Goal: Task Accomplishment & Management: Manage account settings

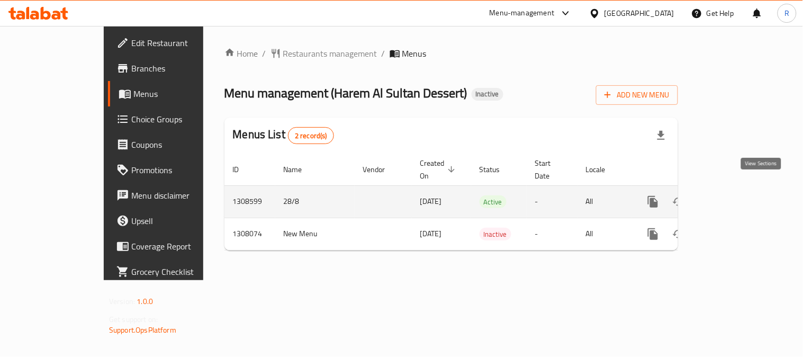
click at [735, 196] on icon "enhanced table" at bounding box center [729, 201] width 13 height 13
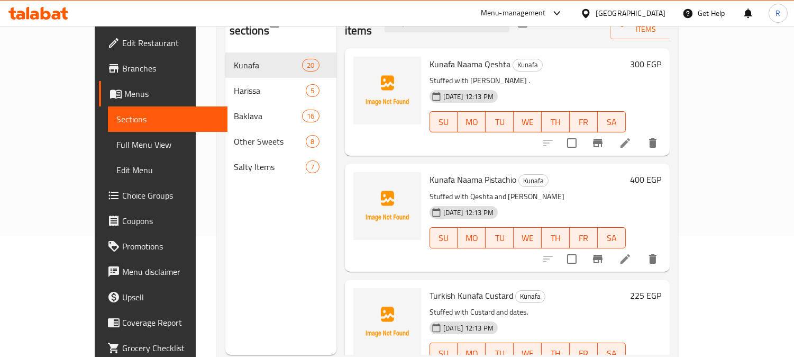
scroll to position [112, 0]
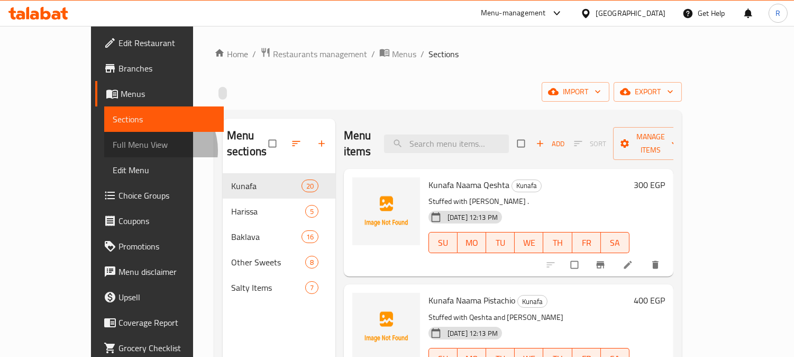
click at [113, 150] on span "Full Menu View" at bounding box center [164, 144] width 103 height 13
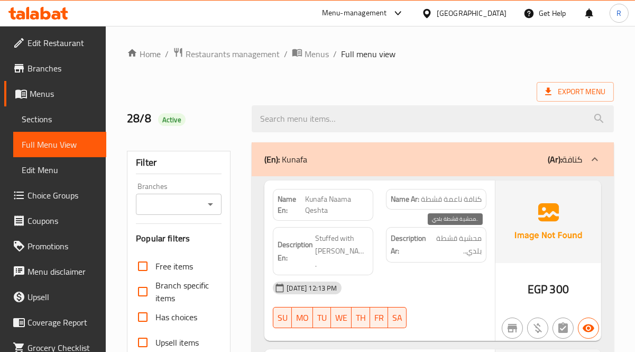
click at [481, 241] on span "محشية قشطة بلدي.." at bounding box center [456, 245] width 52 height 26
click at [475, 246] on span "محشية قشطة بلدي.." at bounding box center [456, 245] width 52 height 26
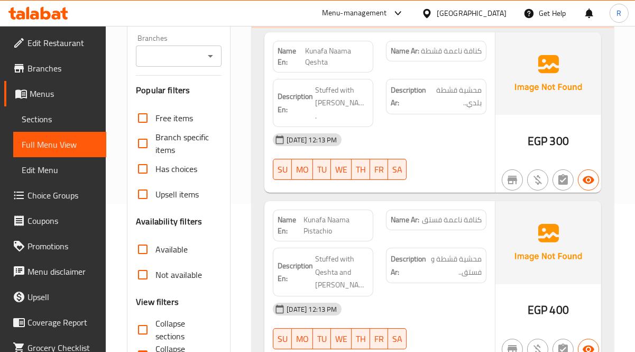
scroll to position [165, 0]
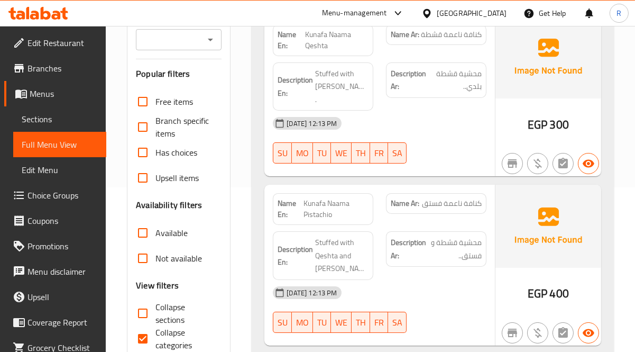
click at [416, 236] on strong "Description Ar:" at bounding box center [408, 249] width 35 height 26
click at [483, 197] on div "Name Ar: كنافة ناعمة فستق" at bounding box center [436, 203] width 101 height 21
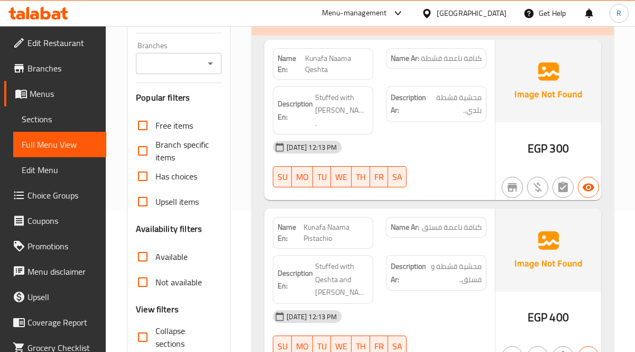
scroll to position [94, 0]
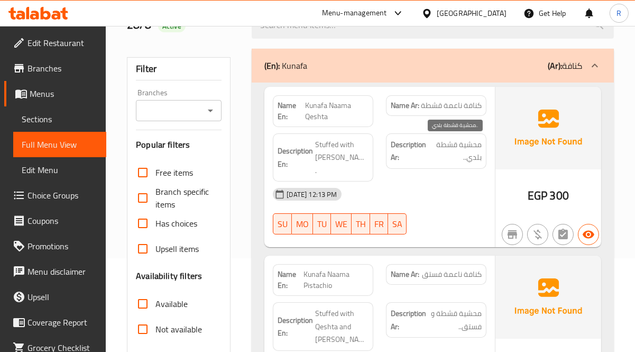
click at [434, 139] on span "محشية قشطة بلدي.." at bounding box center [456, 151] width 52 height 26
click at [461, 197] on div "28-08-2025 12:13 PM SU MO TU WE TH FR SA" at bounding box center [380, 210] width 226 height 59
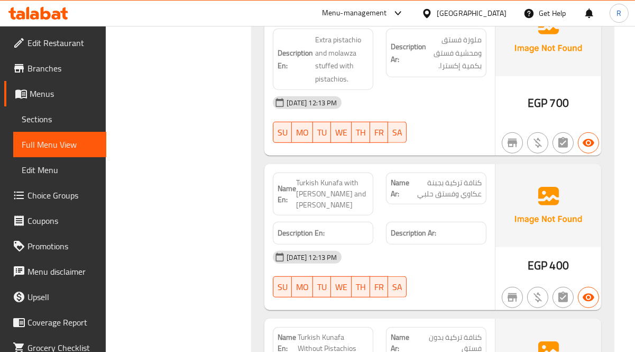
click at [400, 244] on div "28-08-2025 12:13 PM" at bounding box center [380, 256] width 226 height 25
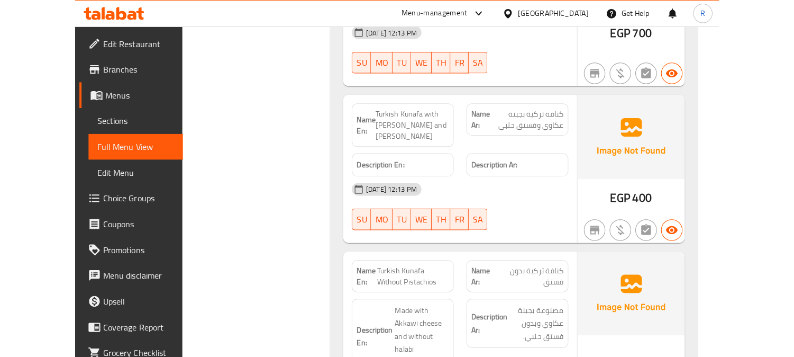
scroll to position [1152, 0]
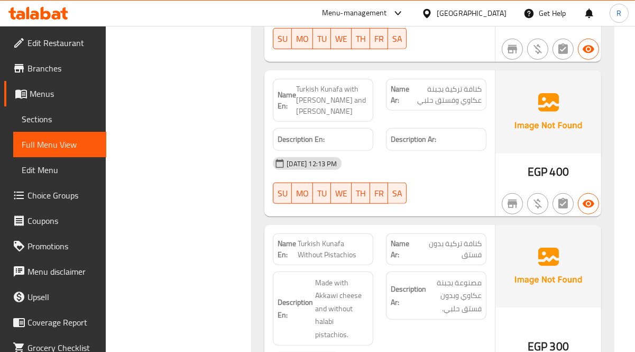
click at [462, 151] on div "28-08-2025 12:13 PM" at bounding box center [380, 163] width 226 height 25
click at [472, 265] on div "Description Ar: مصنوعة بجبنة عكاوي وبدون فستق حلبي." at bounding box center [436, 308] width 113 height 87
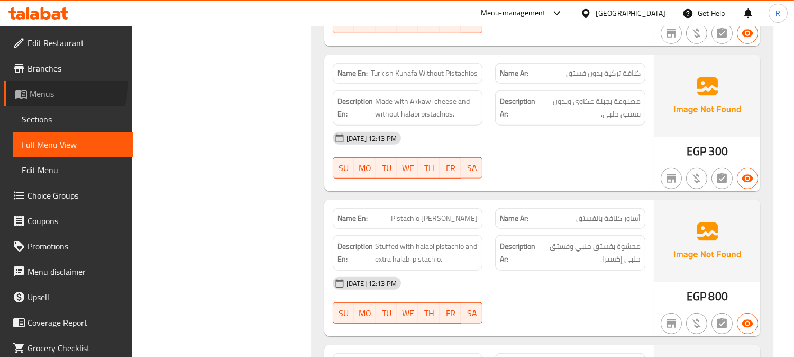
click at [56, 85] on link "Menus" at bounding box center [68, 93] width 129 height 25
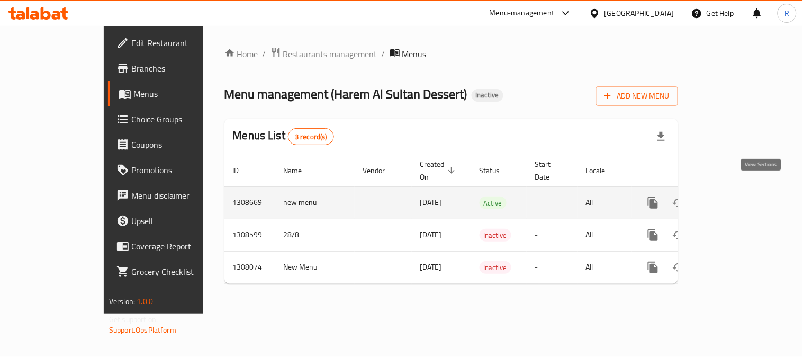
click at [735, 196] on icon "enhanced table" at bounding box center [729, 202] width 13 height 13
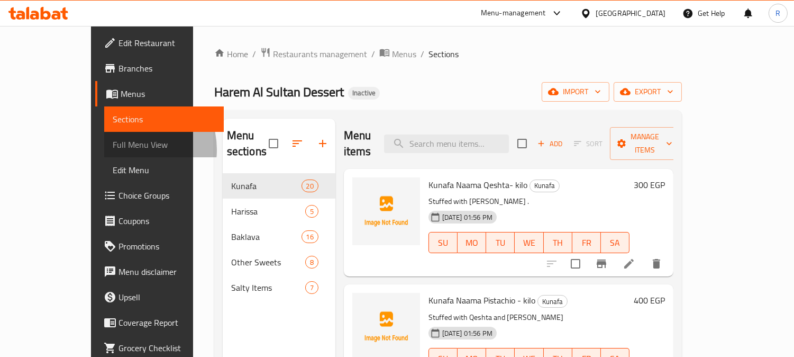
click at [113, 149] on span "Full Menu View" at bounding box center [164, 144] width 103 height 13
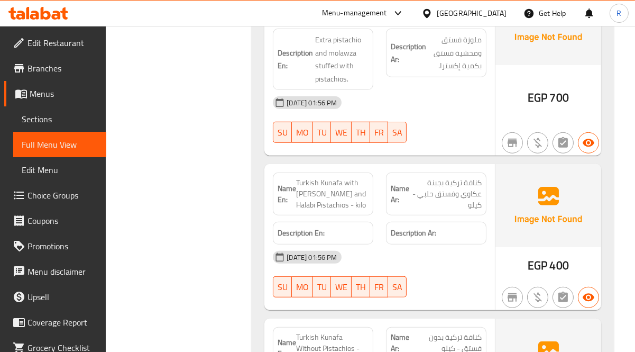
click at [405, 59] on h6 "Description Ar: ملوزة فستق ومحشية فستق بكمية إكسترا." at bounding box center [436, 52] width 91 height 39
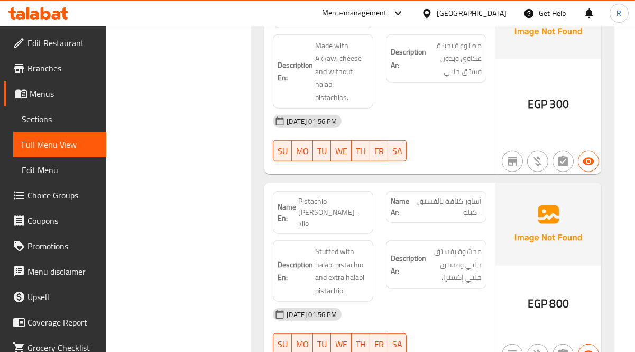
scroll to position [1435, 0]
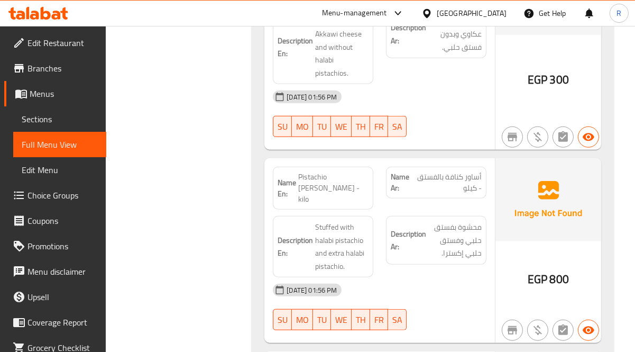
click at [489, 214] on div "Description Ar: محشوة بفستق حلبي وفستق حلبي إكسترا." at bounding box center [436, 247] width 113 height 74
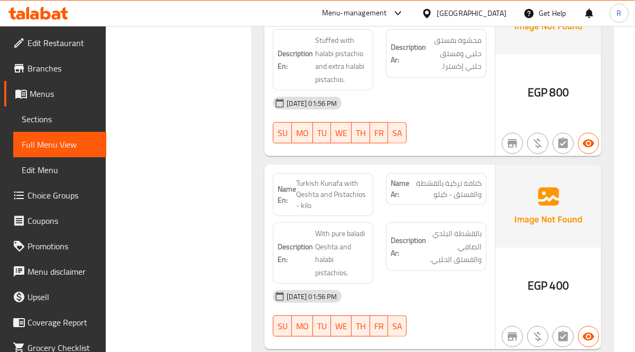
scroll to position [1623, 0]
click at [314, 228] on h6 "Description En: With pure baladi Qeshta and halabi pistachios." at bounding box center [323, 252] width 91 height 52
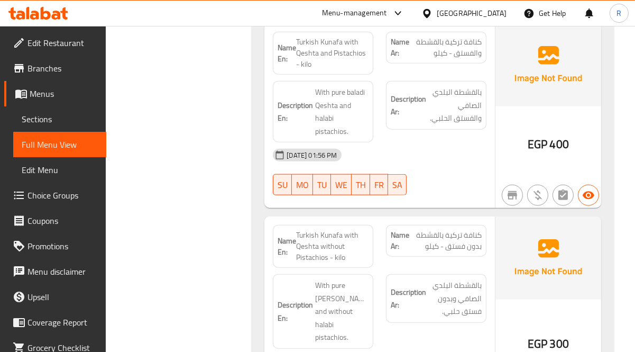
scroll to position [1765, 0]
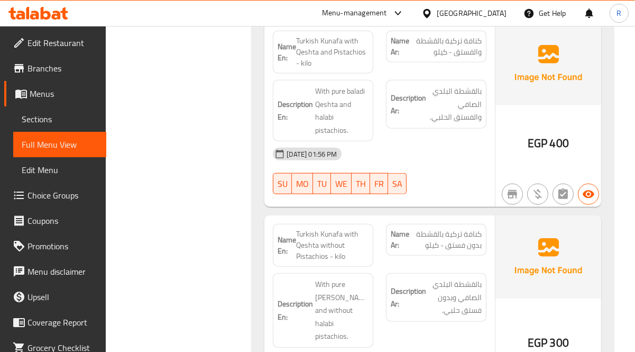
click at [405, 278] on h6 "Description Ar: بالقشطة البلدي الصافي وبدون فستق حلبي." at bounding box center [436, 297] width 91 height 39
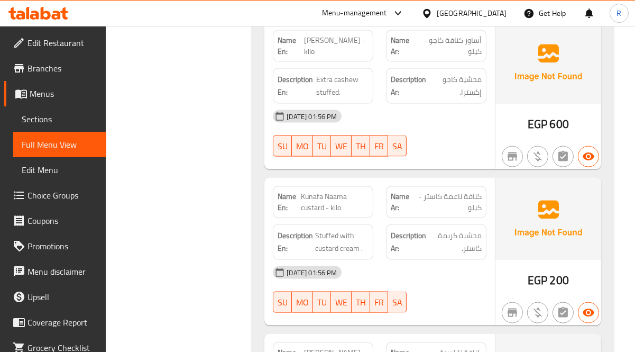
scroll to position [2188, 0]
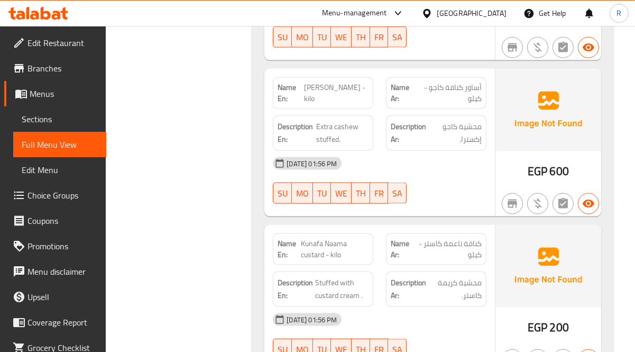
scroll to position [23, 0]
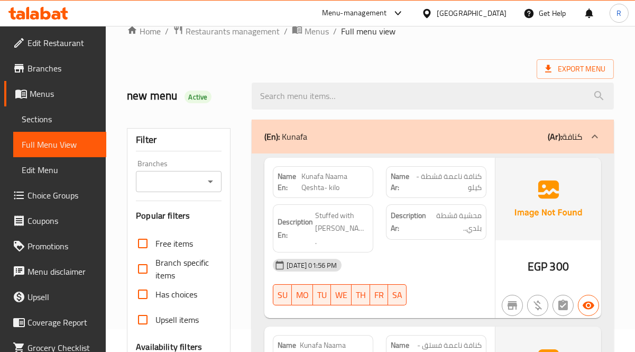
click at [421, 239] on div "Description Ar: محشية قشطة بلدي.." at bounding box center [436, 221] width 101 height 35
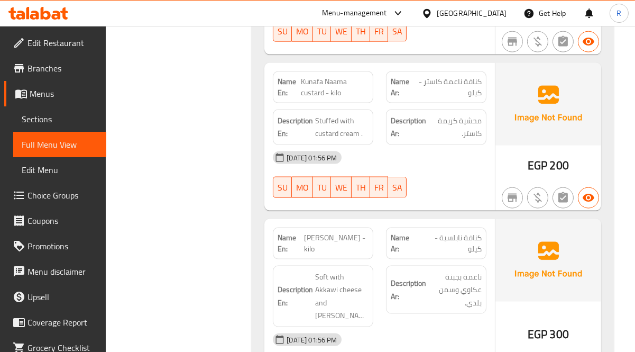
scroll to position [2291, 0]
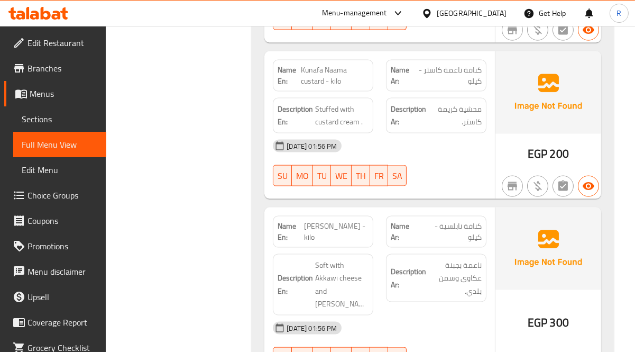
click at [475, 315] on div "28-08-2025 01:56 PM" at bounding box center [380, 327] width 226 height 25
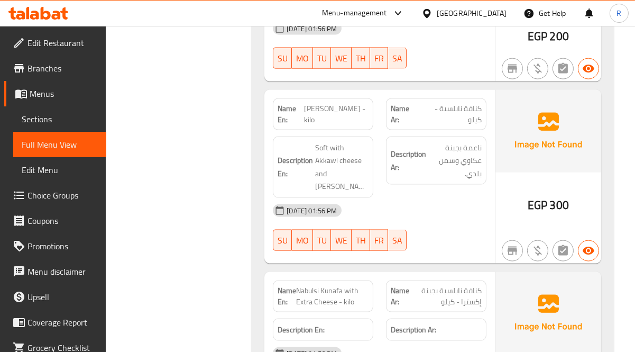
scroll to position [2432, 0]
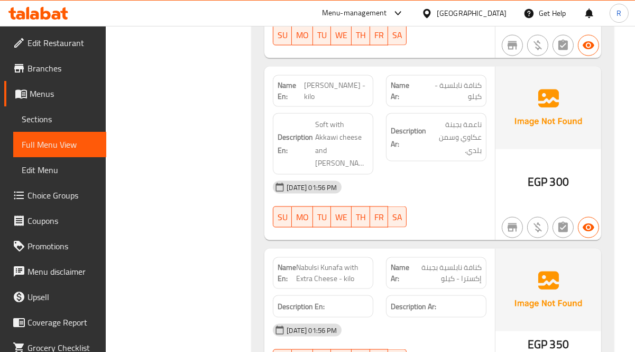
click at [483, 295] on div "Description Ar:" at bounding box center [436, 306] width 101 height 23
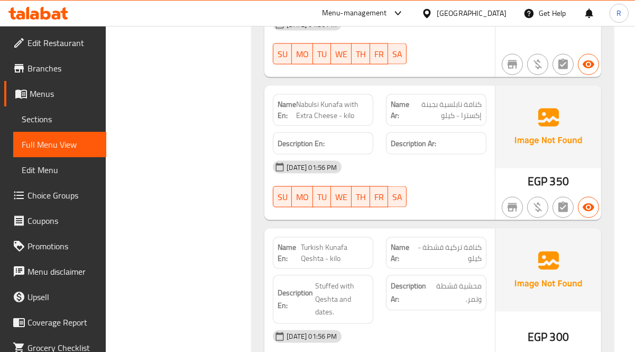
scroll to position [2596, 0]
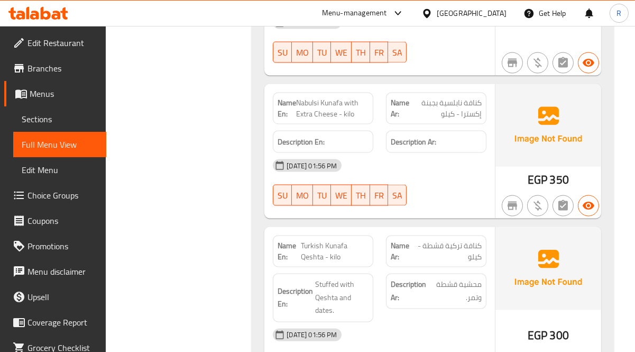
click at [483, 267] on div "Description Ar: محشية قشطة وتمر." at bounding box center [436, 297] width 113 height 61
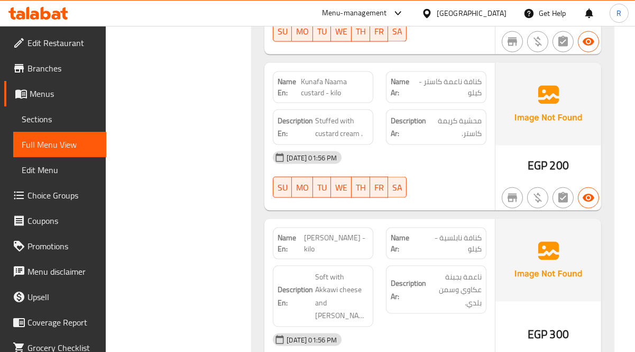
scroll to position [2592, 0]
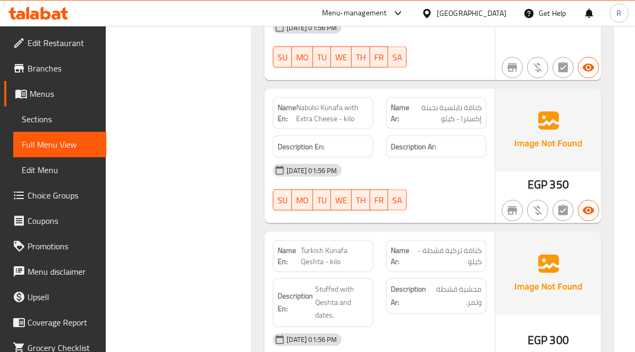
click at [496, 266] on div "EGP 300" at bounding box center [549, 312] width 106 height 161
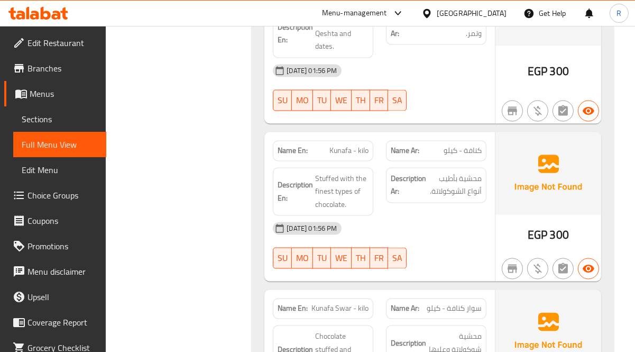
scroll to position [2874, 0]
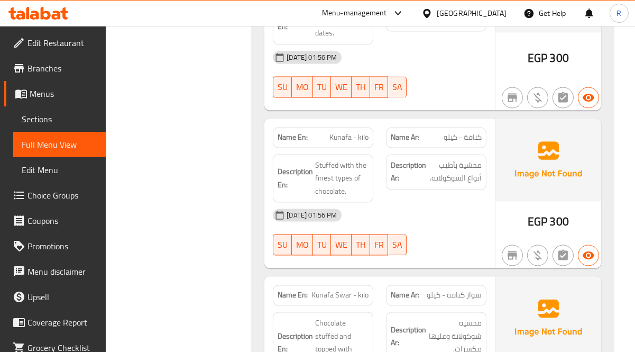
click at [493, 278] on div "Name Ar: سوار كنافة - كيلو" at bounding box center [436, 294] width 113 height 33
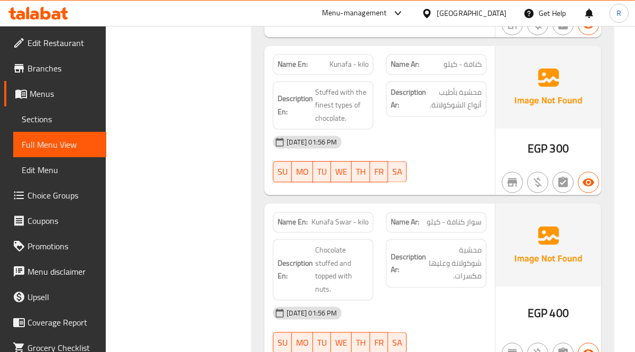
scroll to position [2968, 0]
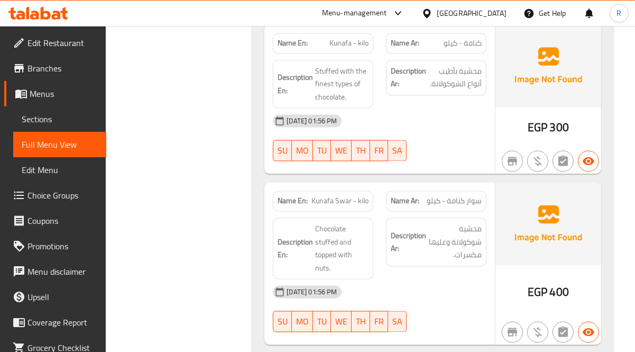
click at [403, 279] on div "28-08-2025 01:56 PM" at bounding box center [380, 291] width 226 height 25
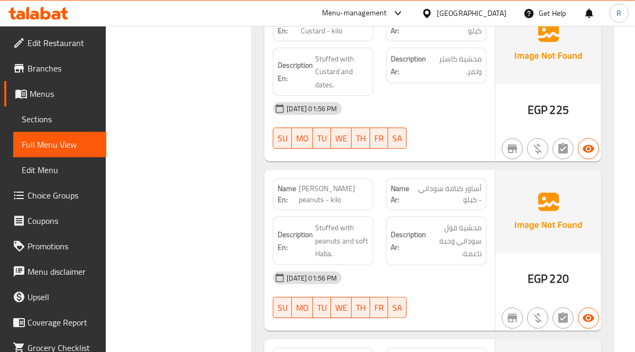
scroll to position [3096, 0]
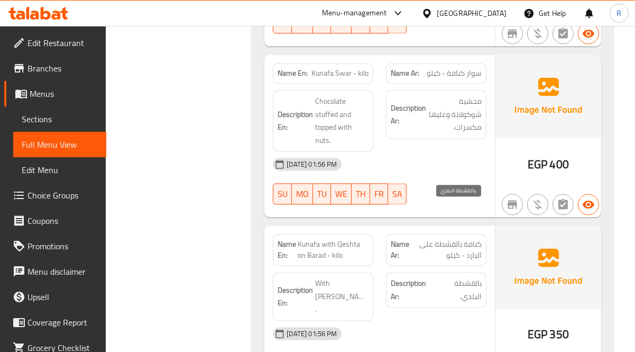
click at [445, 277] on span "بالقشطة البلدي." at bounding box center [458, 290] width 47 height 26
click at [403, 277] on strong "Description Ar:" at bounding box center [412, 290] width 42 height 26
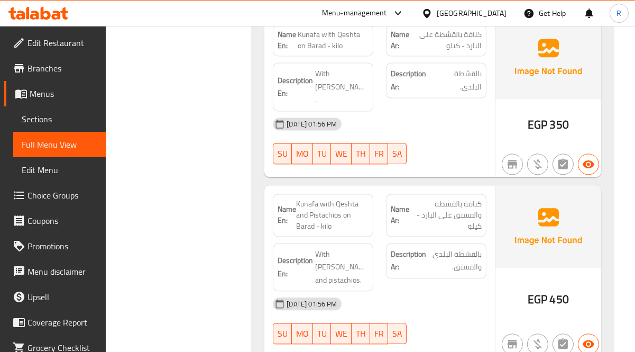
scroll to position [3307, 0]
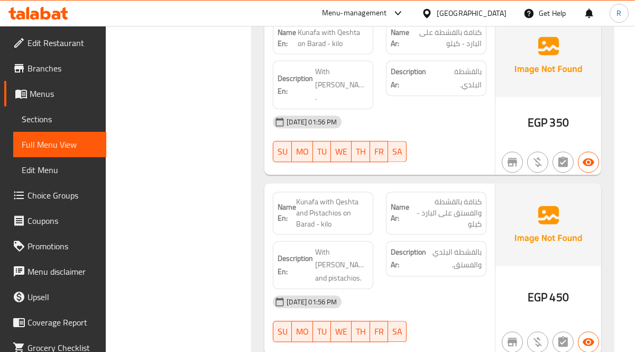
click at [491, 234] on div "Description Ar: بالقشطة البلدي والفستق." at bounding box center [436, 264] width 113 height 61
click at [415, 246] on strong "Description Ar:" at bounding box center [408, 259] width 35 height 26
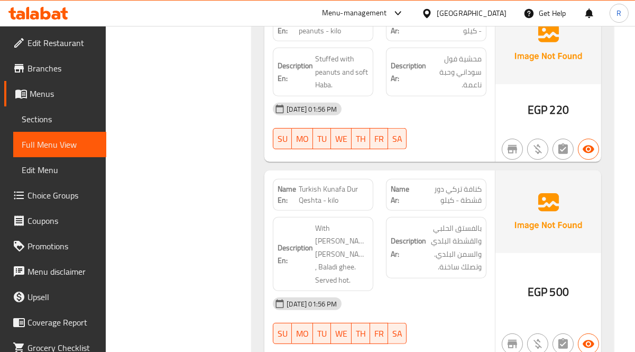
scroll to position [881, 0]
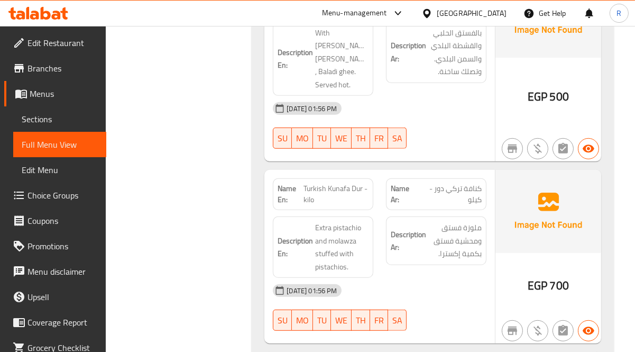
click at [474, 210] on div "Description Ar: ملوزة فستق ومحشية فستق بكمية إكسترا." at bounding box center [436, 247] width 113 height 74
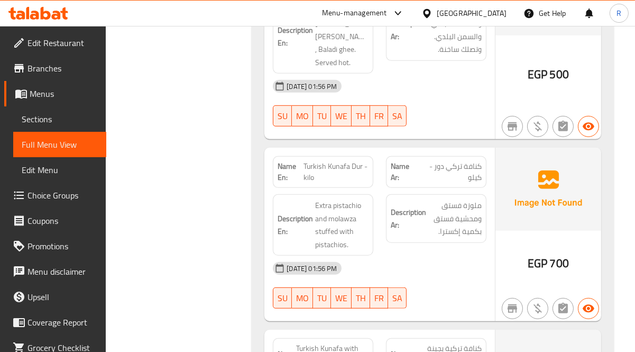
scroll to position [905, 0]
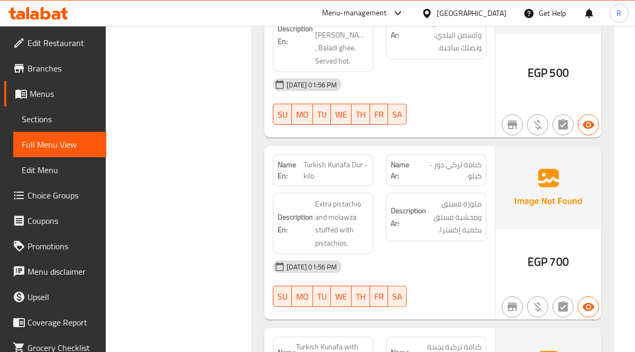
click at [331, 172] on div "Name En: Turkish Kunafa Dur - kilo" at bounding box center [323, 170] width 101 height 32
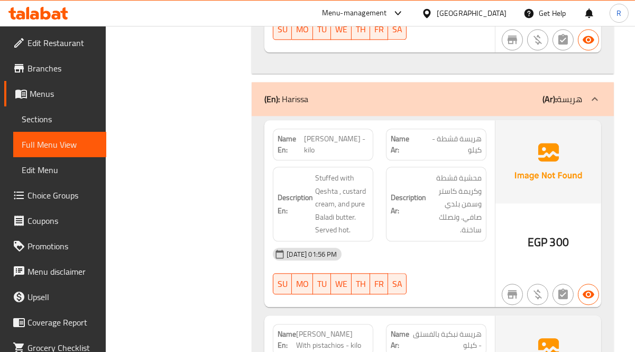
scroll to position [3586, 0]
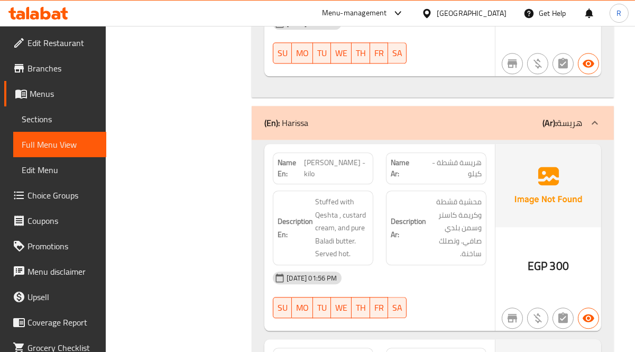
click at [447, 190] on div "Description Ar: محشية قشطة وكريمة كاستر وسمن بلدي صافي. وتصلك ساخنة." at bounding box center [436, 227] width 101 height 75
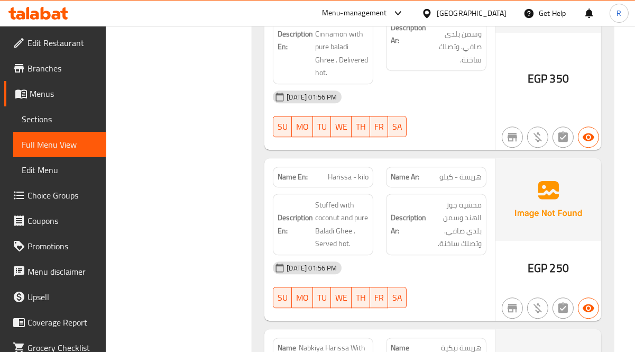
scroll to position [4174, 0]
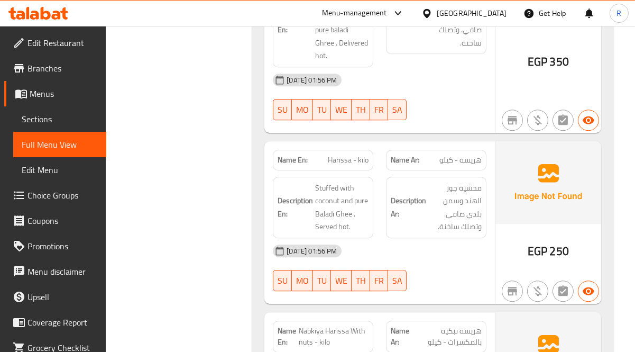
click at [447, 238] on div "28-08-2025 01:56 PM" at bounding box center [380, 250] width 226 height 25
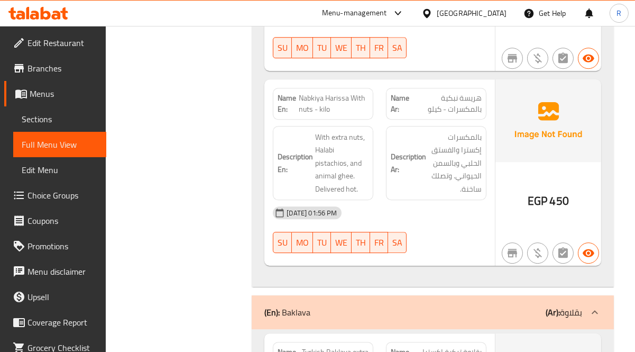
scroll to position [4409, 0]
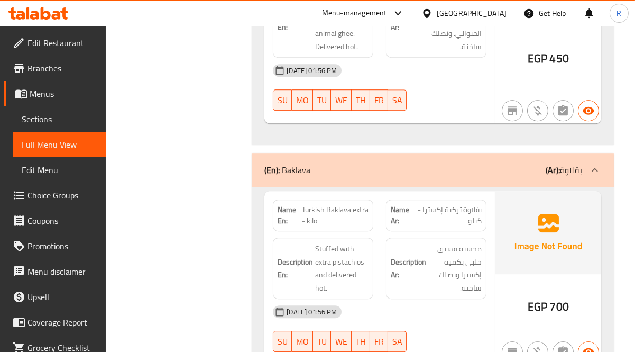
scroll to position [4550, 0]
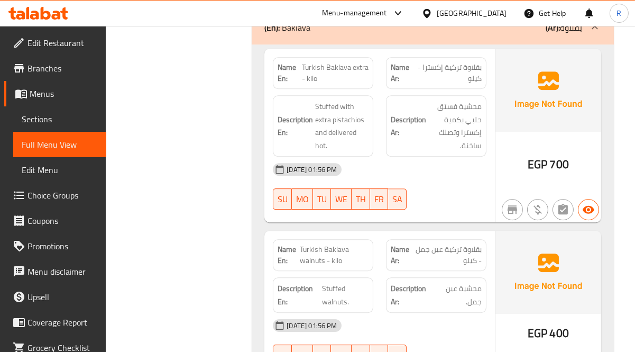
scroll to position [4715, 0]
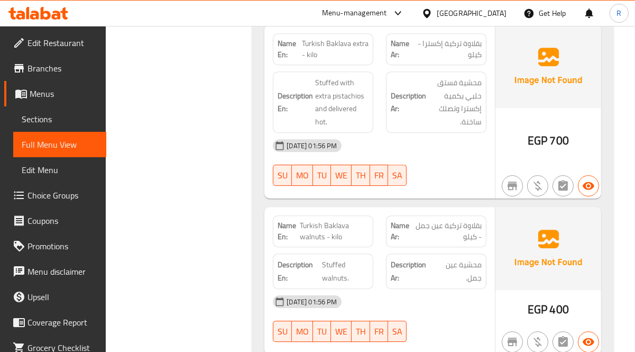
click at [480, 289] on div "28-08-2025 01:56 PM" at bounding box center [380, 301] width 226 height 25
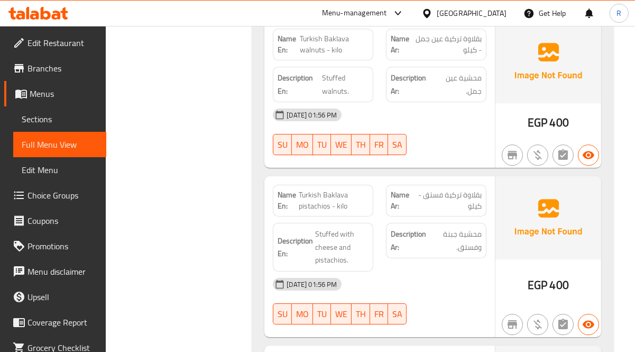
scroll to position [4903, 0]
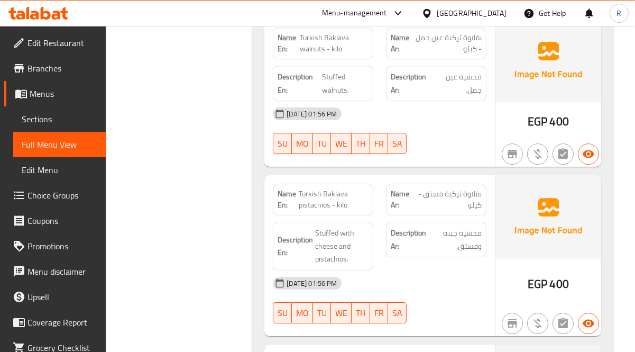
click at [480, 270] on div "28-08-2025 01:56 PM SU MO TU WE TH FR SA" at bounding box center [380, 299] width 226 height 59
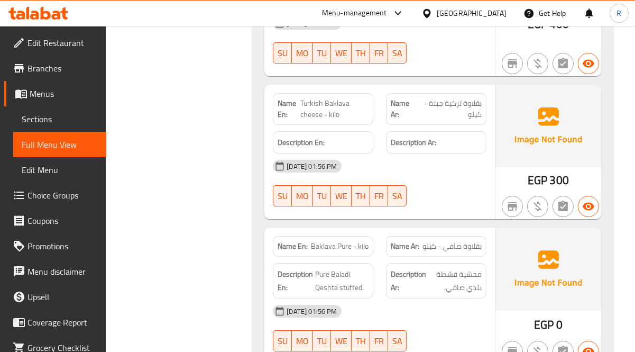
scroll to position [5161, 0]
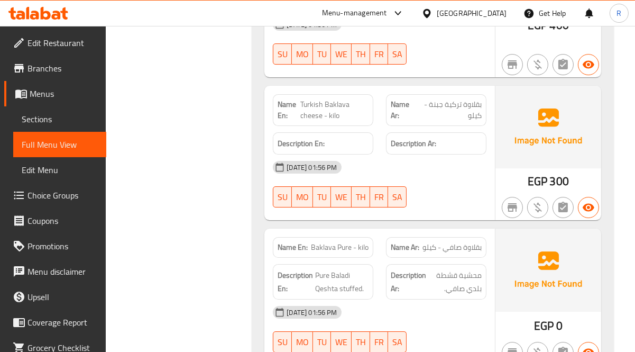
click at [353, 242] on span "Baklava Pure - kilo" at bounding box center [340, 247] width 58 height 11
copy span "Baklava Pure - kilo"
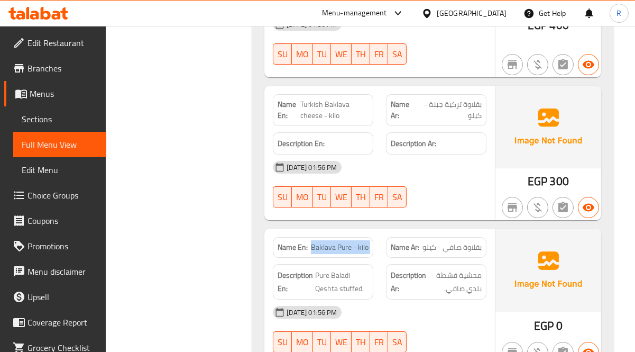
scroll to position [5138, 0]
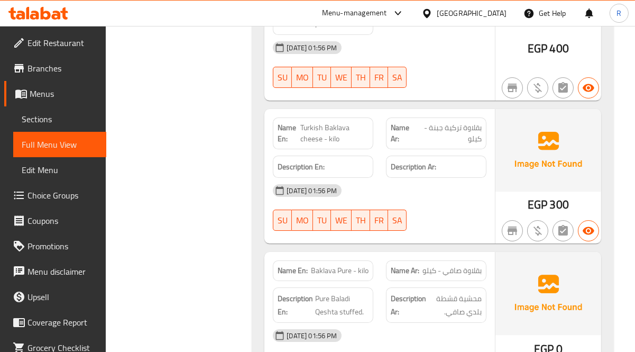
click at [469, 287] on div "Description Ar: محشية قشطة بلدي صافي." at bounding box center [436, 304] width 101 height 35
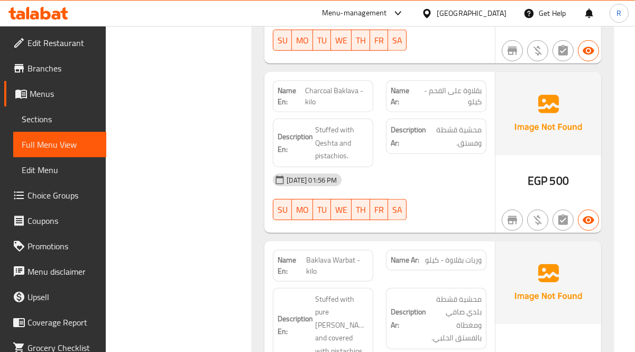
scroll to position [7056, 0]
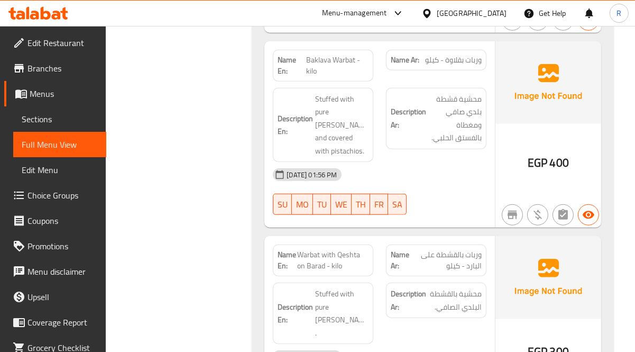
click at [465, 249] on span "وربات بالقشطة على البارد - كيلو" at bounding box center [447, 260] width 70 height 22
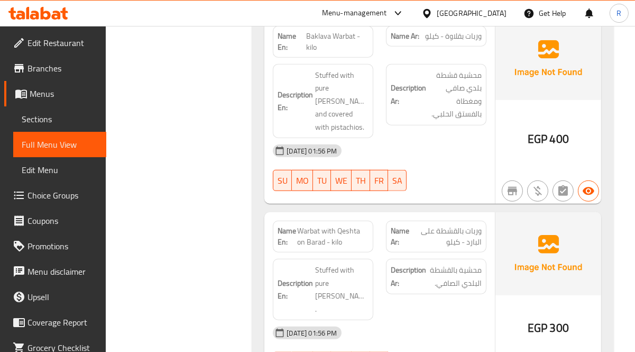
scroll to position [7103, 0]
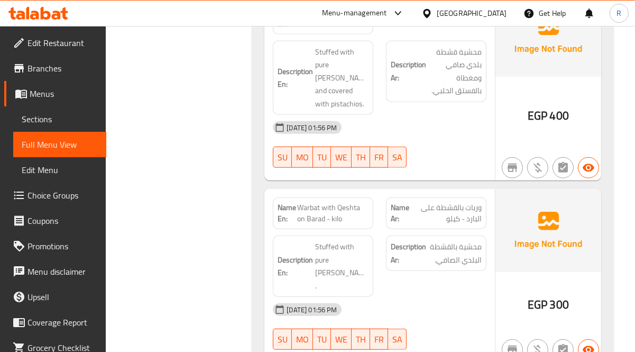
click at [432, 235] on div "Description Ar: محشية بالقشطة البلدي الصافي." at bounding box center [436, 252] width 101 height 35
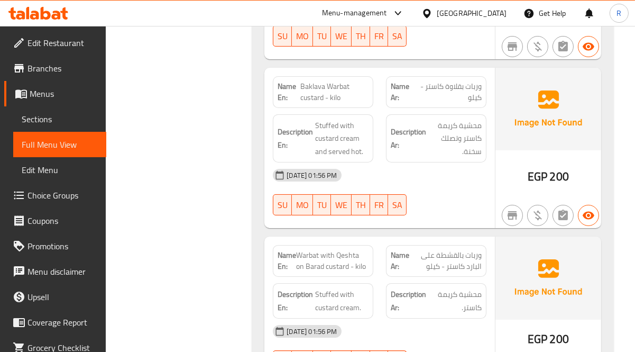
scroll to position [7279, 0]
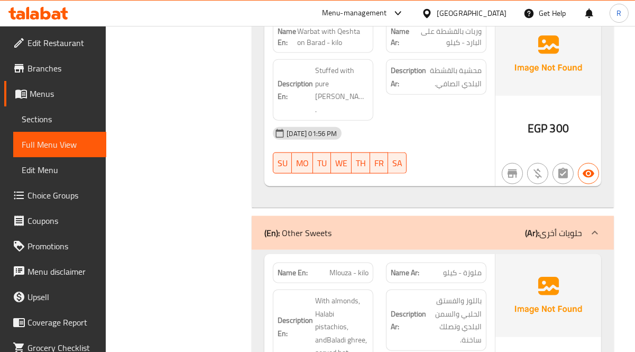
click at [397, 307] on strong "Description Ar:" at bounding box center [408, 320] width 35 height 26
click at [471, 294] on span "باللوز والفستق الحلبي والسمن البلدي وتصلك ساخنة." at bounding box center [455, 320] width 53 height 52
click at [352, 267] on span "Mlouza - kilo" at bounding box center [349, 272] width 39 height 11
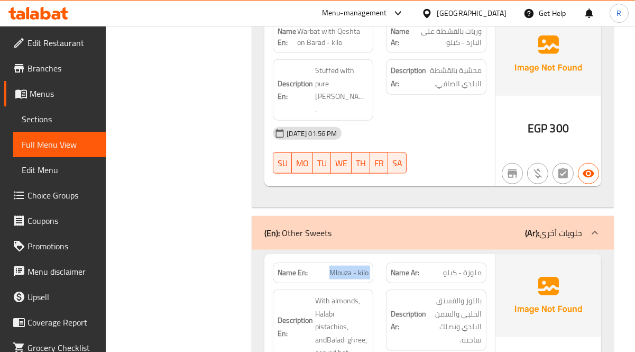
copy span "Mlouza - kilo"
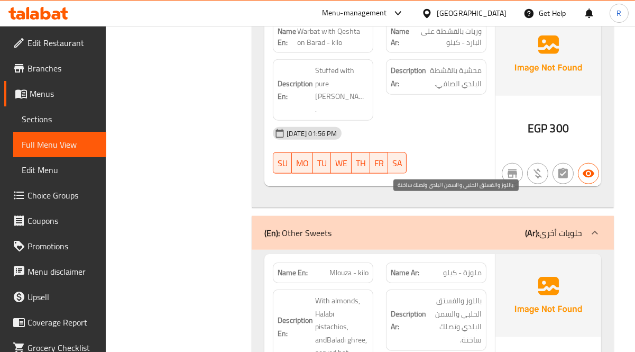
click at [453, 294] on span "باللوز والفستق الحلبي والسمن البلدي وتصلك ساخنة." at bounding box center [455, 320] width 53 height 52
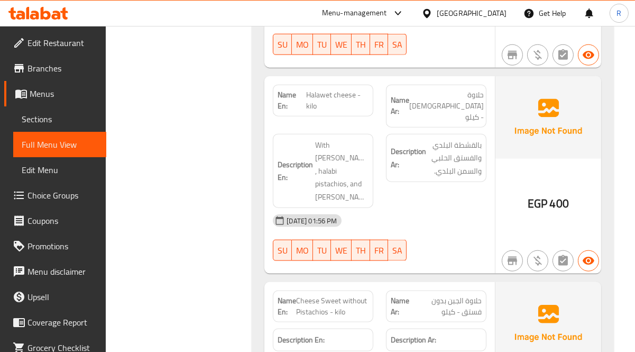
scroll to position [7703, 0]
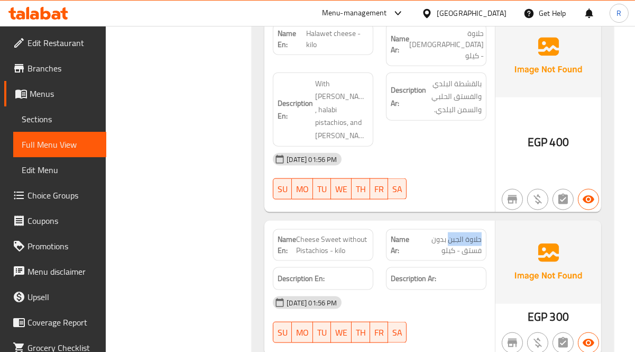
drag, startPoint x: 448, startPoint y: 120, endPoint x: 493, endPoint y: 118, distance: 45.0
click at [493, 221] on div "Name En: Cheese Sweet without Pistachios - kilo Name Ar: حلاوة الجبن بدون فستق …" at bounding box center [380, 288] width 231 height 135
copy span "حلاوة الجبن"
click at [440, 272] on h6 "Description Ar:" at bounding box center [436, 278] width 91 height 13
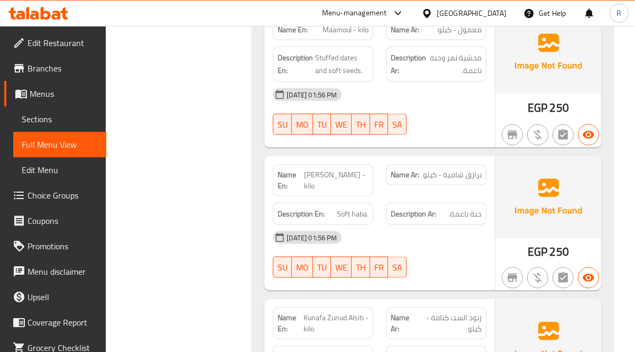
scroll to position [8126, 0]
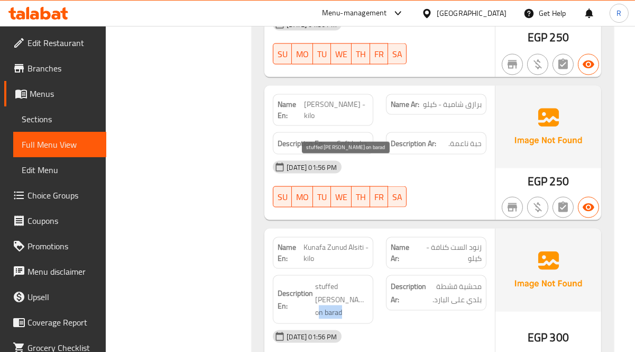
drag, startPoint x: 341, startPoint y: 176, endPoint x: 367, endPoint y: 176, distance: 25.4
click at [367, 280] on span "stuffed Baladi Qeshta on barad" at bounding box center [341, 299] width 53 height 39
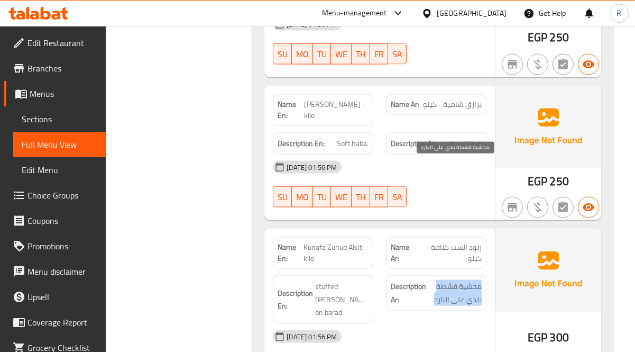
drag, startPoint x: 484, startPoint y: 162, endPoint x: 435, endPoint y: 177, distance: 50.9
click at [435, 275] on div "Description Ar: محشية قشطة بلدي على البارد." at bounding box center [436, 292] width 101 height 35
copy span "محشية قشطة بلدي على البارد"
click at [442, 324] on div "28-08-2025 01:56 PM SU MO TU WE TH FR SA" at bounding box center [380, 353] width 226 height 59
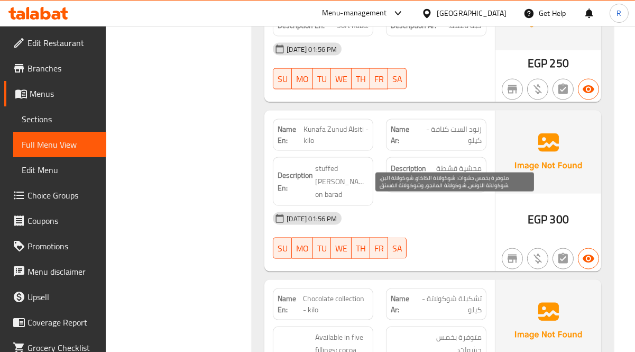
scroll to position [8267, 0]
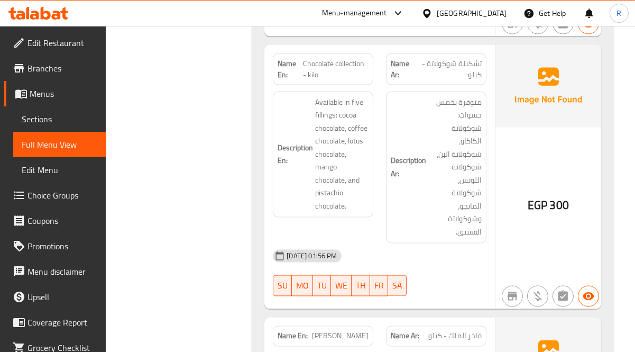
scroll to position [8503, 0]
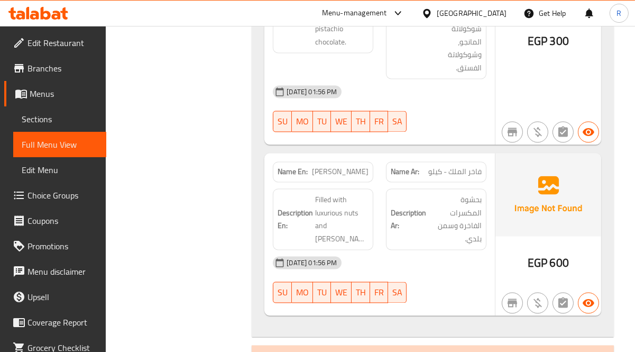
scroll to position [8667, 0]
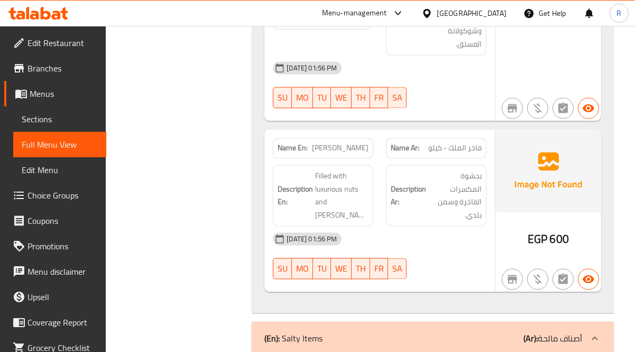
click at [437, 321] on div "(En): Salty Items (Ar): أصناف مالحة" at bounding box center [433, 338] width 362 height 34
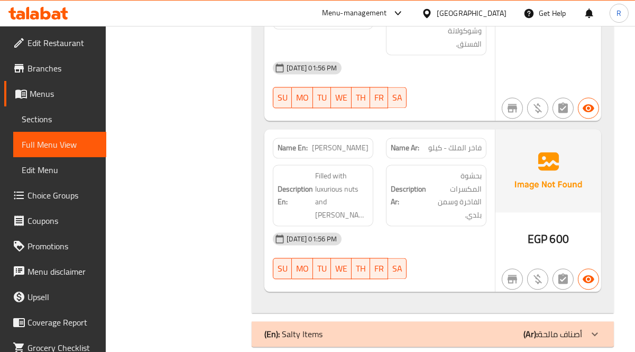
scroll to position [8562, 0]
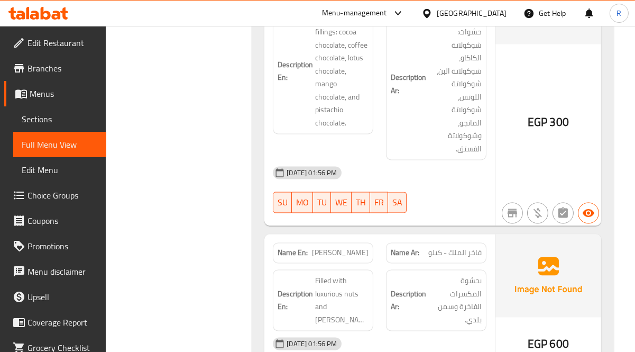
click at [437, 331] on div "28-08-2025 01:56 PM" at bounding box center [380, 343] width 226 height 25
click at [481, 331] on div "28-08-2025 01:56 PM" at bounding box center [380, 343] width 226 height 25
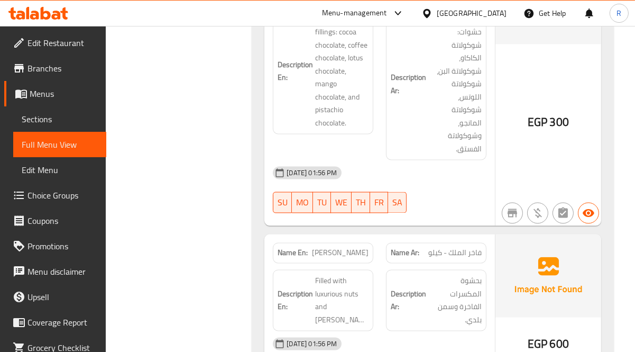
scroll to position [9715, 0]
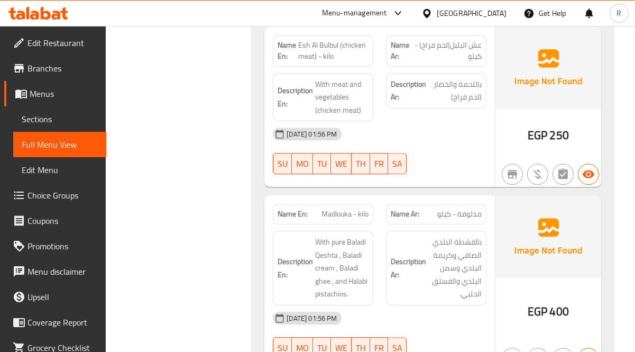
click at [490, 305] on div "28-08-2025 01:56 PM" at bounding box center [380, 317] width 226 height 25
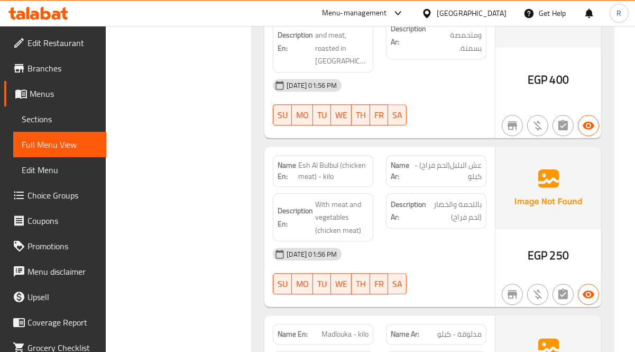
scroll to position [9598, 0]
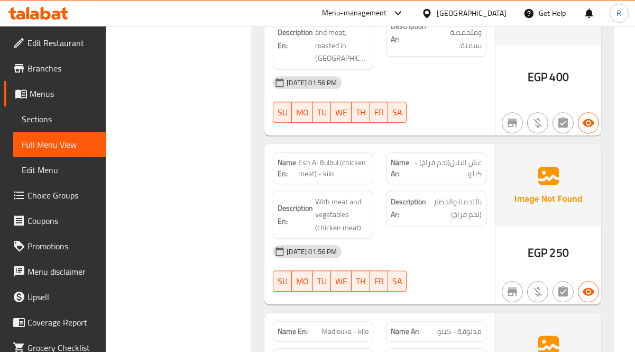
click at [487, 239] on div "28-08-2025 01:56 PM" at bounding box center [380, 251] width 226 height 25
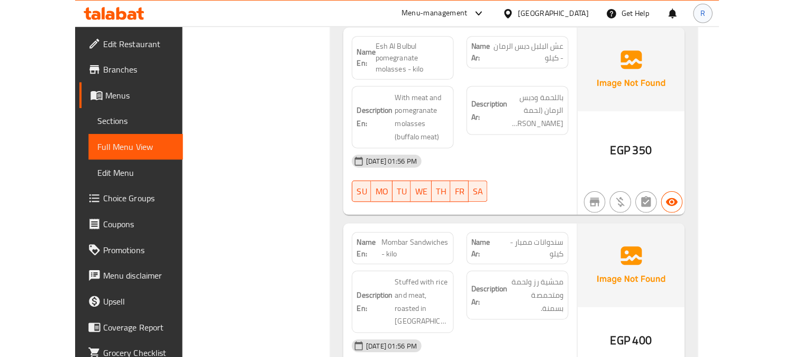
scroll to position [8282, 0]
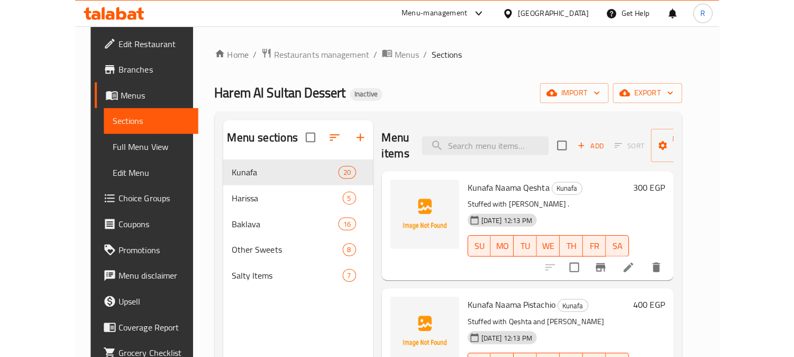
scroll to position [112, 0]
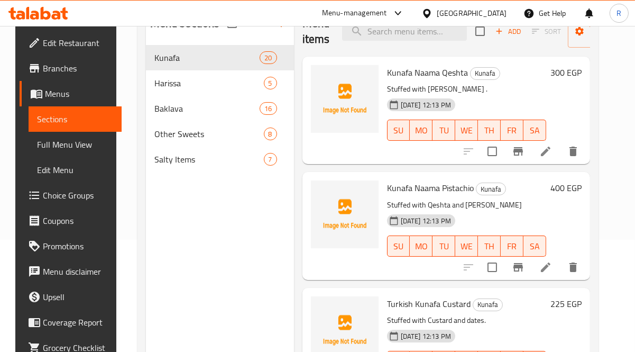
click at [401, 189] on span "Kunafa Naama Pistachio" at bounding box center [430, 188] width 87 height 16
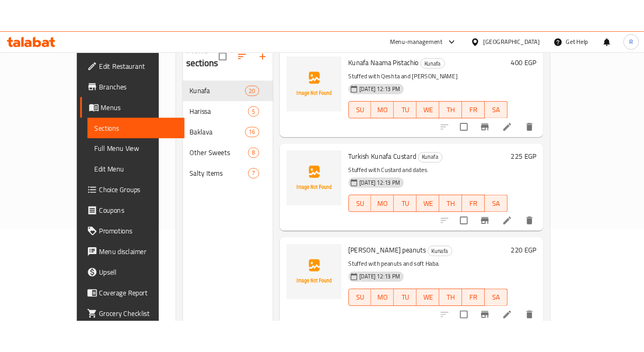
scroll to position [0, 0]
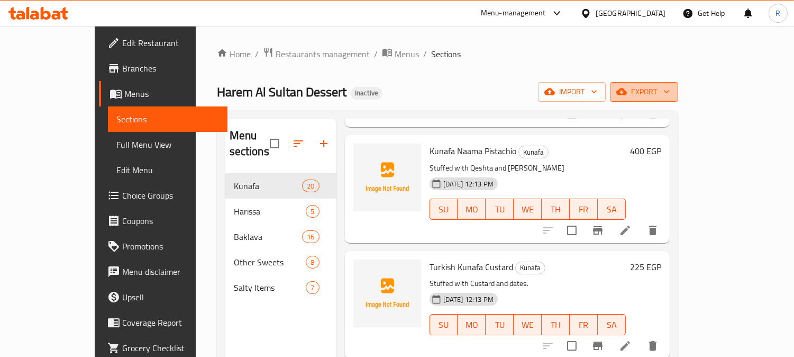
click at [635, 98] on button "export" at bounding box center [644, 92] width 68 height 20
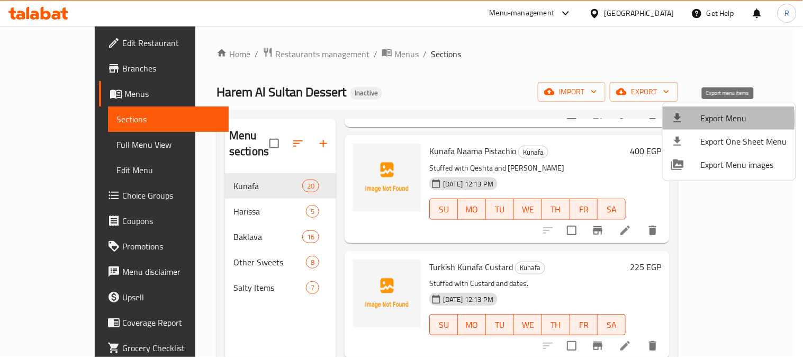
click at [635, 120] on icon at bounding box center [677, 118] width 13 height 13
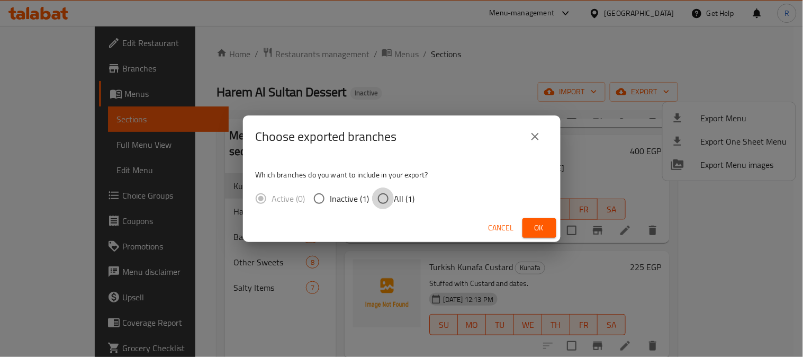
click at [384, 193] on input "All (1)" at bounding box center [383, 198] width 22 height 22
radio input "true"
click at [540, 221] on span "Ok" at bounding box center [539, 227] width 17 height 13
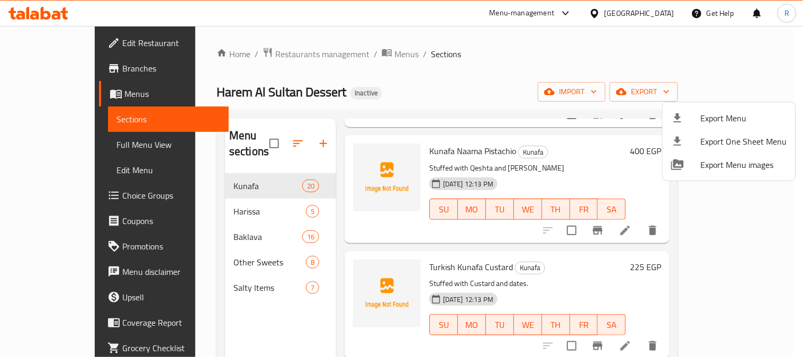
click at [339, 57] on div at bounding box center [401, 178] width 803 height 357
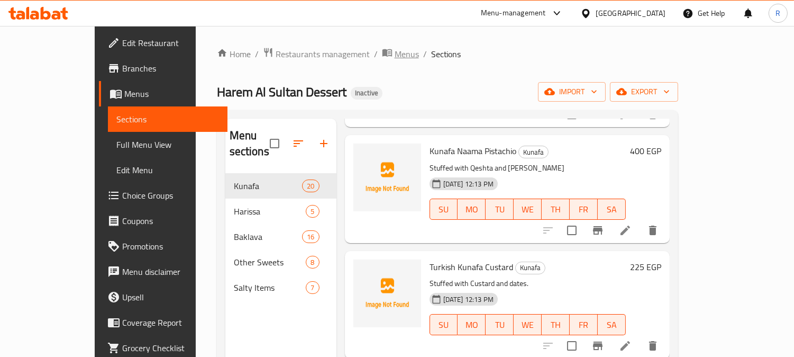
click at [395, 53] on span "Menus" at bounding box center [407, 54] width 24 height 13
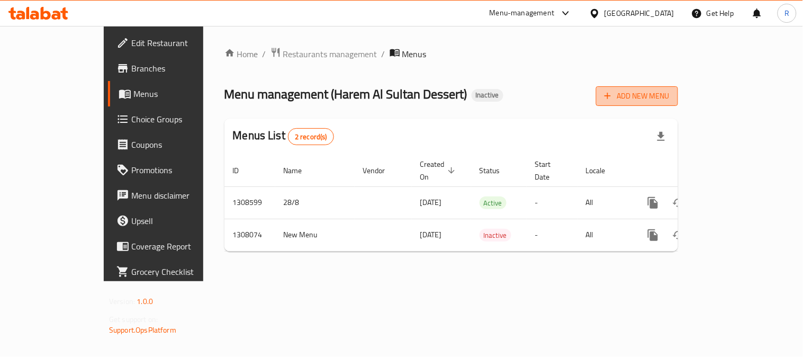
click at [635, 97] on span "Add New Menu" at bounding box center [636, 95] width 65 height 13
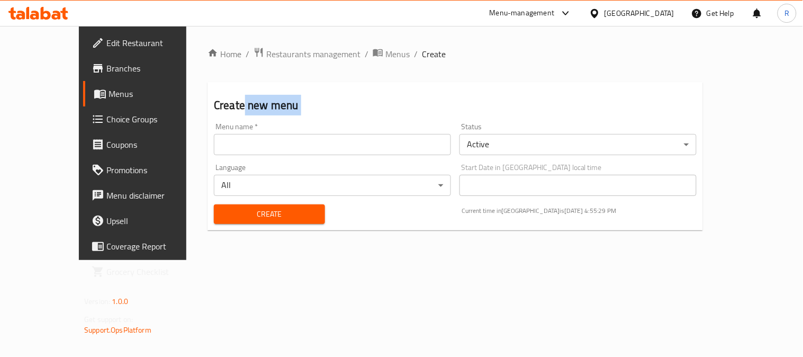
drag, startPoint x: 192, startPoint y: 106, endPoint x: 284, endPoint y: 116, distance: 93.2
click at [284, 116] on div "Create new menu Menu name   * Menu name * Status Active ​ Language All ​ Start …" at bounding box center [454, 156] width 495 height 148
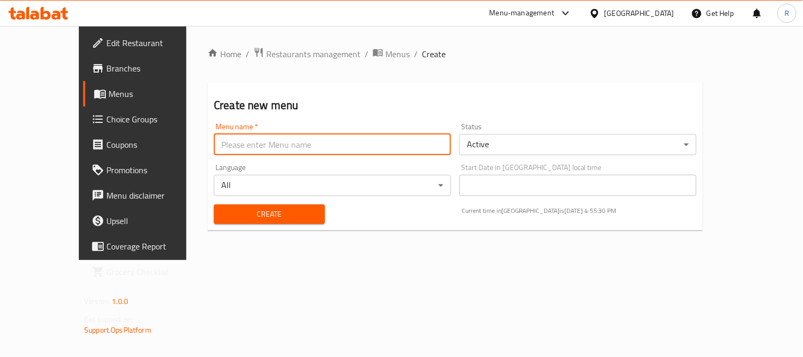
click at [272, 135] on input "text" at bounding box center [332, 144] width 237 height 21
type input "new menu"
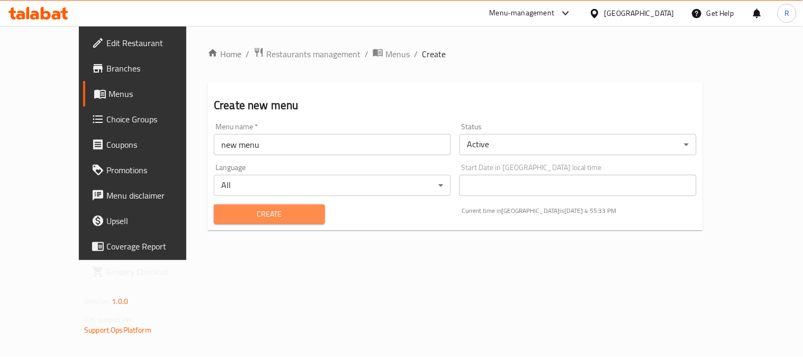
click at [250, 217] on span "Create" at bounding box center [269, 213] width 94 height 13
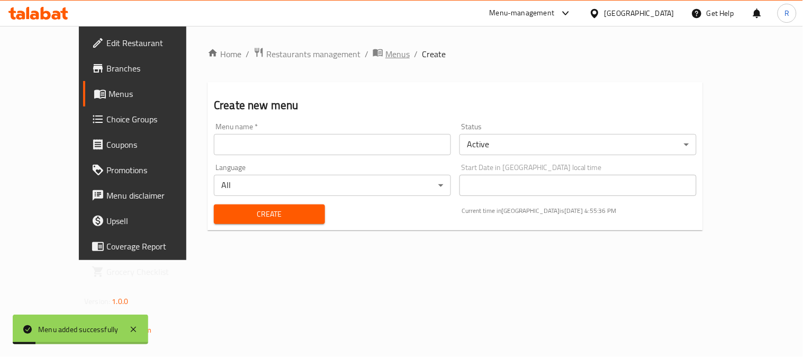
click at [385, 59] on span "Menus" at bounding box center [397, 54] width 24 height 13
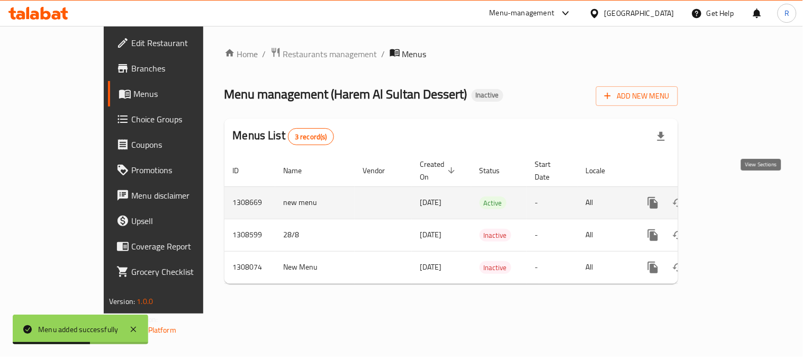
click at [635, 196] on icon "enhanced table" at bounding box center [729, 202] width 13 height 13
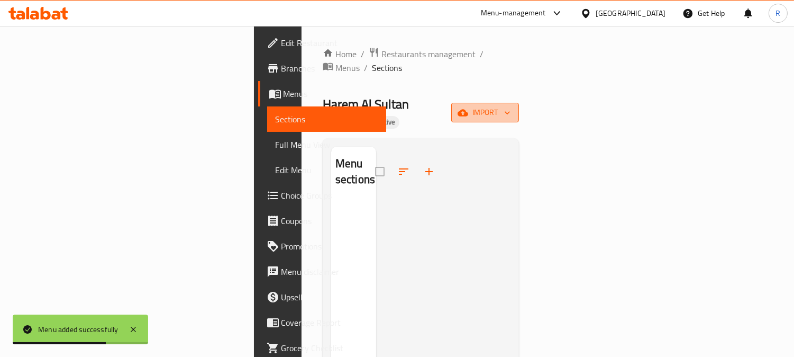
click at [511, 106] on span "import" at bounding box center [485, 112] width 51 height 13
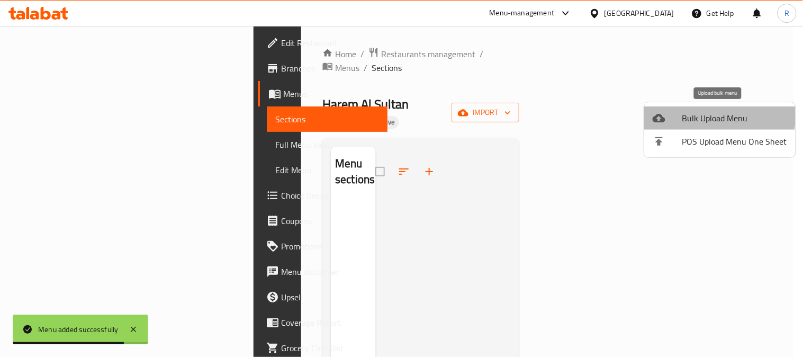
click at [635, 114] on span "Bulk Upload Menu" at bounding box center [734, 118] width 105 height 13
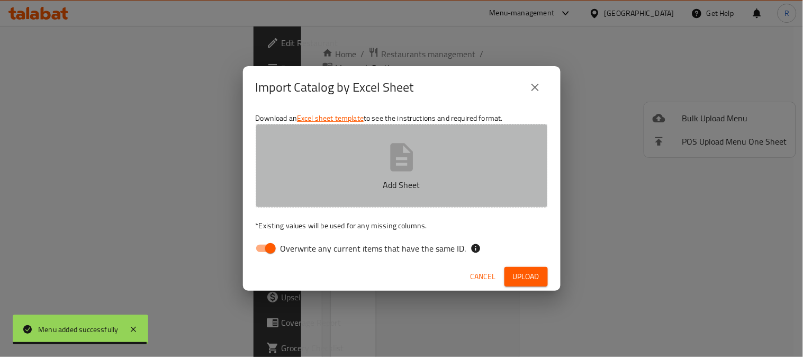
click at [396, 153] on icon "button" at bounding box center [401, 157] width 23 height 28
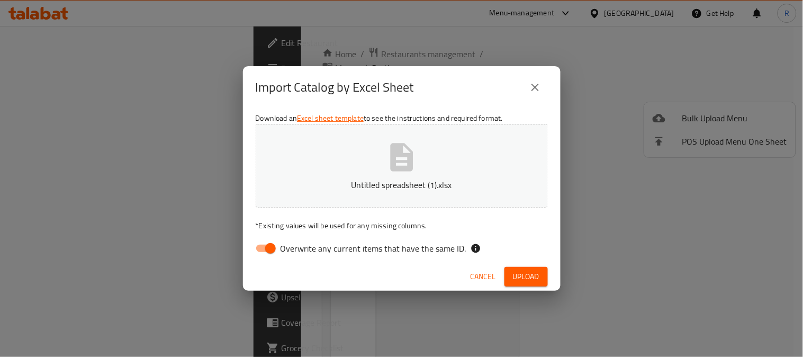
click at [377, 253] on span "Overwrite any current items that have the same ID." at bounding box center [373, 248] width 186 height 13
click at [301, 253] on input "Overwrite any current items that have the same ID." at bounding box center [270, 248] width 60 height 20
checkbox input "false"
click at [531, 273] on span "Upload" at bounding box center [526, 276] width 26 height 13
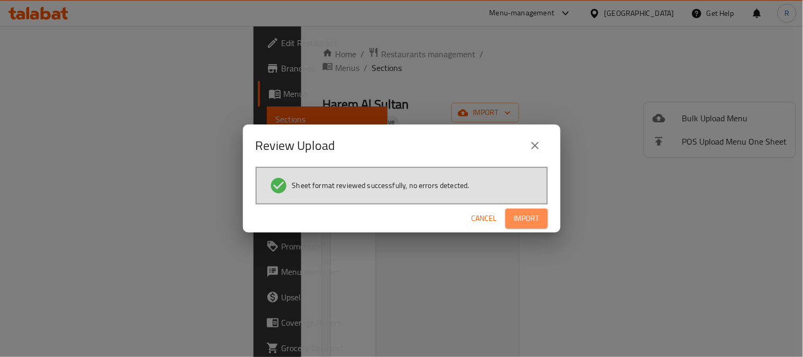
click at [533, 215] on span "Import" at bounding box center [526, 218] width 25 height 13
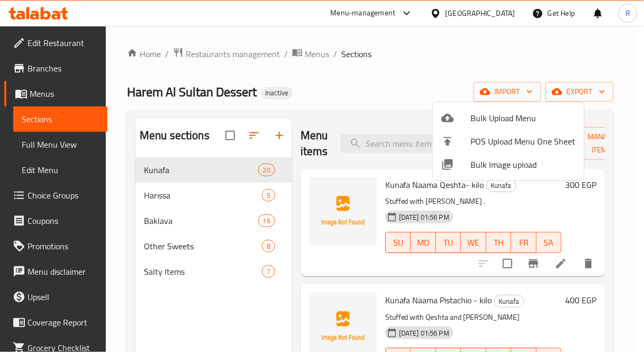
click at [395, 135] on div at bounding box center [322, 176] width 644 height 352
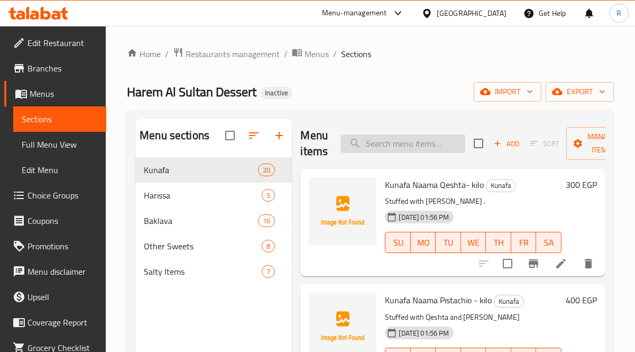
click at [397, 144] on input "search" at bounding box center [403, 143] width 125 height 19
paste input "Baklava Pure - kilo"
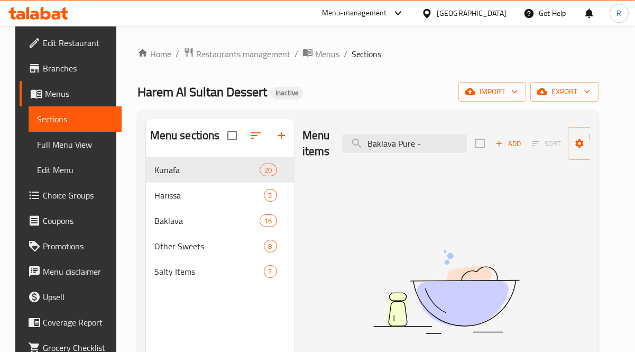
type input "Baklava Pure -"
click at [326, 56] on span "Menus" at bounding box center [327, 54] width 24 height 13
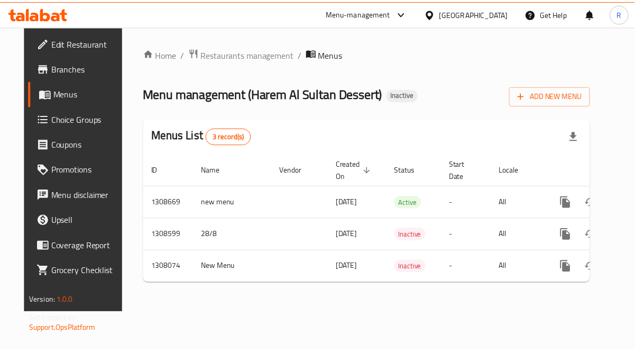
scroll to position [0, 31]
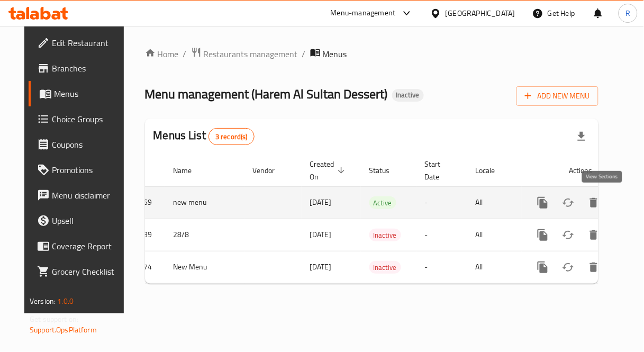
click at [613, 207] on icon "enhanced table" at bounding box center [619, 202] width 13 height 13
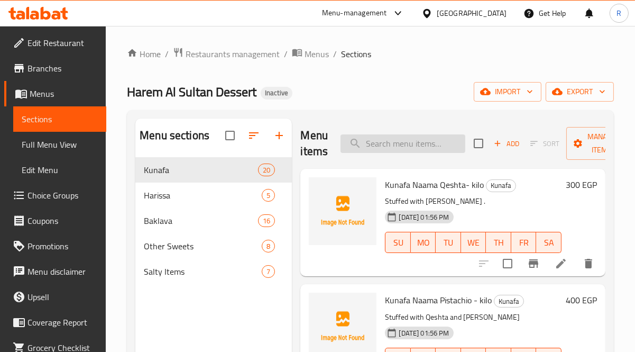
click at [411, 145] on input "search" at bounding box center [403, 143] width 125 height 19
paste input "Baklava Pure - kilo"
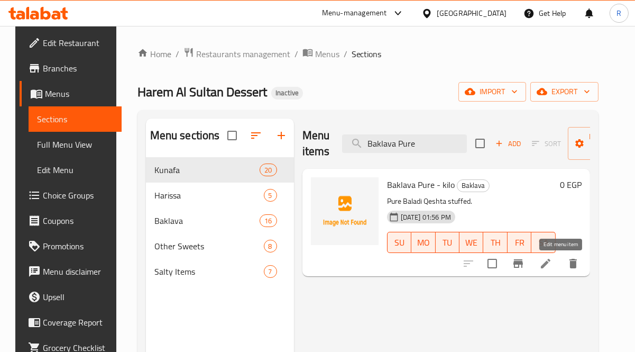
type input "Baklava Pure"
click at [552, 265] on icon at bounding box center [546, 263] width 13 height 13
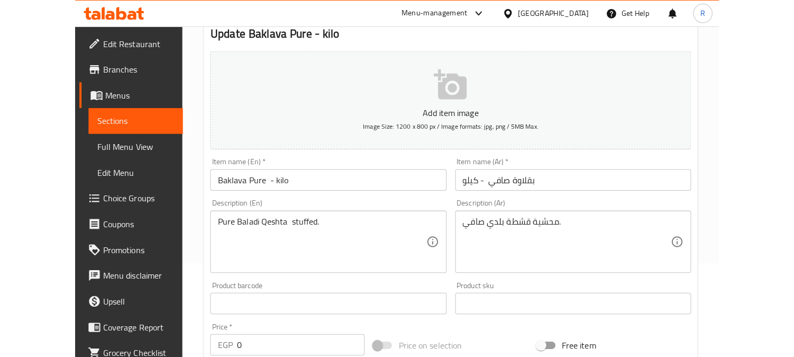
scroll to position [97, 0]
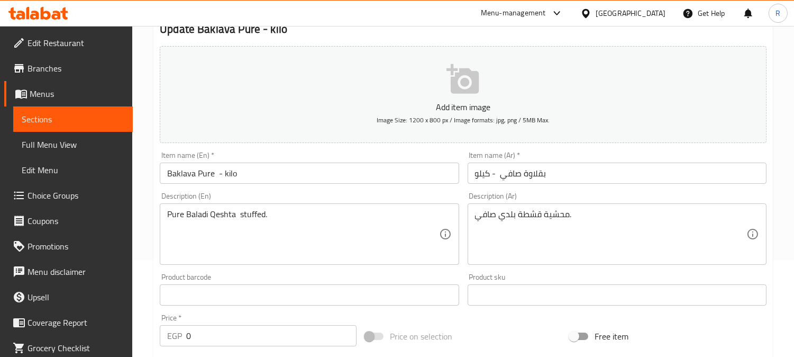
click at [226, 338] on input "0" at bounding box center [271, 335] width 170 height 21
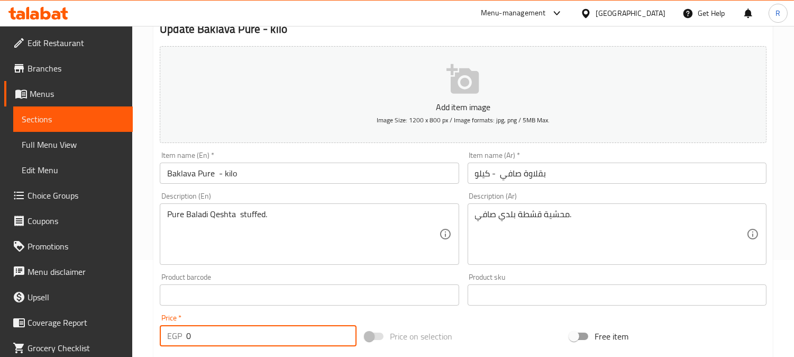
click at [226, 338] on input "0" at bounding box center [271, 335] width 170 height 21
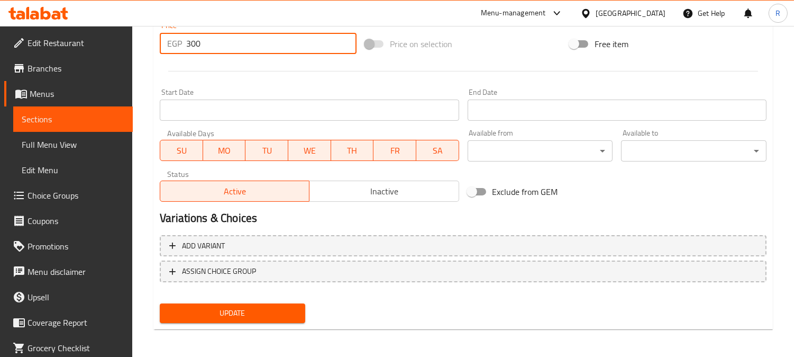
type input "300"
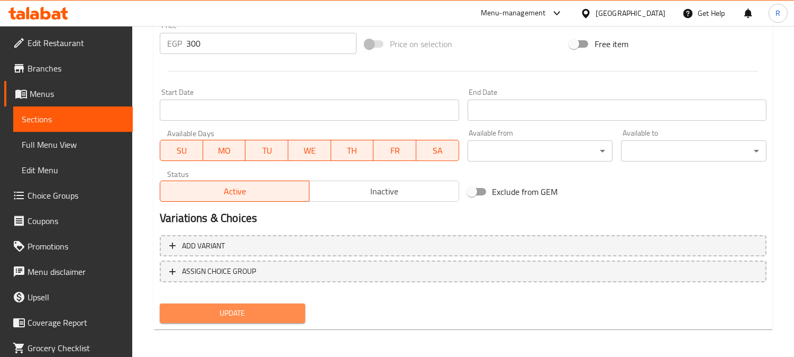
click at [254, 303] on button "Update" at bounding box center [233, 313] width 146 height 20
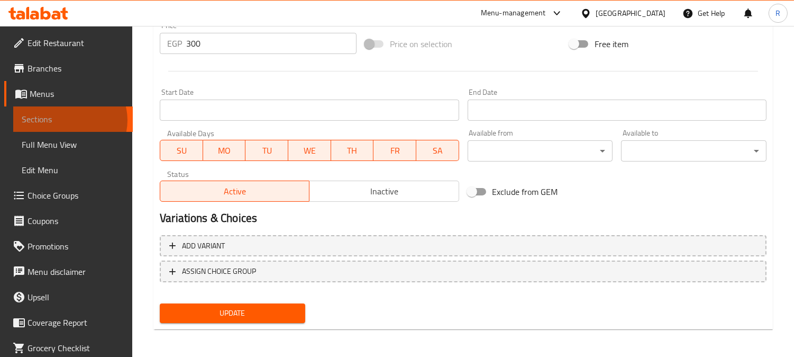
click at [69, 120] on span "Sections" at bounding box center [73, 119] width 103 height 13
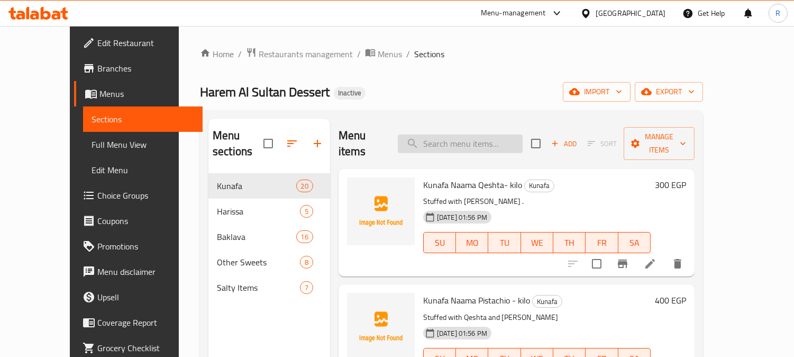
click at [510, 138] on input "search" at bounding box center [460, 143] width 125 height 19
paste input "Mlouza - kilo"
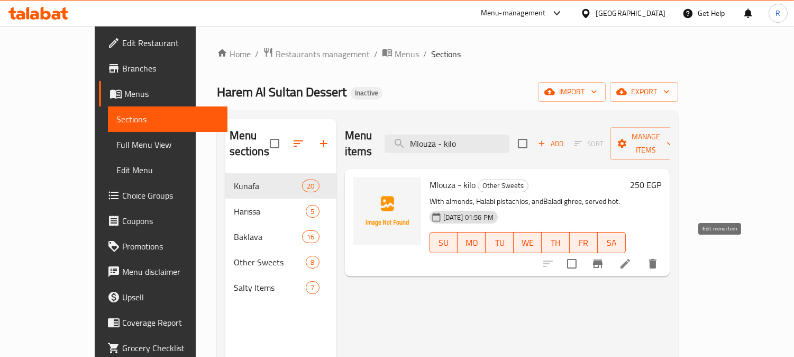
type input "Mlouza - kilo"
click at [632, 257] on icon at bounding box center [625, 263] width 13 height 13
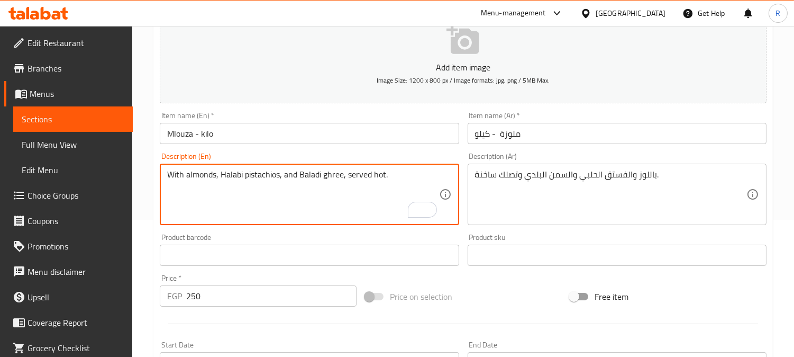
scroll to position [389, 0]
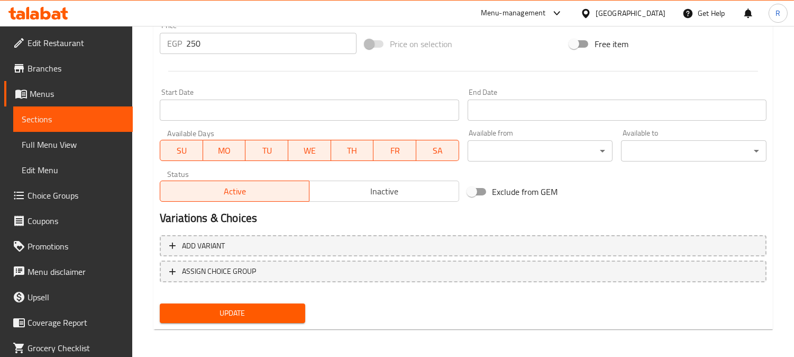
type textarea "With almonds, Halabi pistachios, and Baladi ghree, served hot."
click at [194, 308] on span "Update" at bounding box center [232, 312] width 129 height 13
click at [93, 115] on span "Sections" at bounding box center [73, 119] width 103 height 13
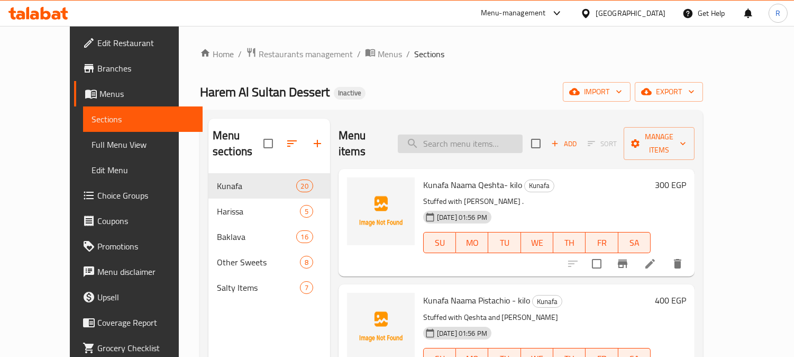
click at [451, 135] on input "search" at bounding box center [460, 143] width 125 height 19
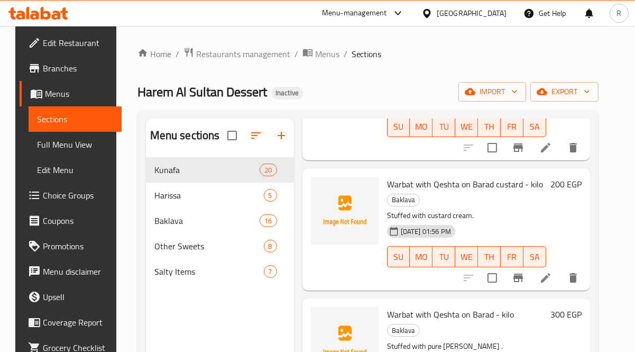
drag, startPoint x: 610, startPoint y: 170, endPoint x: 604, endPoint y: 161, distance: 10.7
click at [599, 161] on div "Menu sections Kunafa 20 Harissa 5 Baklava 16 Other Sweets 8 Salty Items 7 Menu …" at bounding box center [368, 294] width 461 height 369
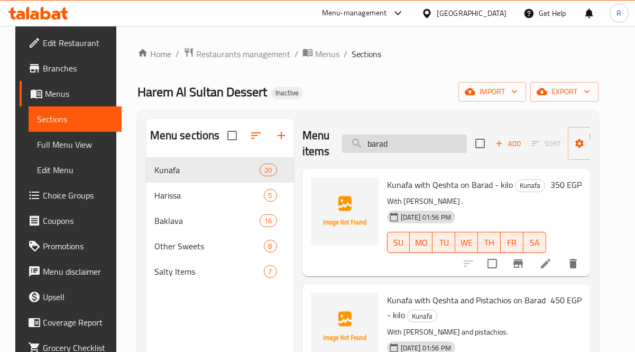
click at [437, 147] on input "barad" at bounding box center [404, 143] width 125 height 19
paste input "Harissa Walnut - kilo"
click at [437, 147] on input "Harissa Walnut - kilo" at bounding box center [404, 143] width 125 height 19
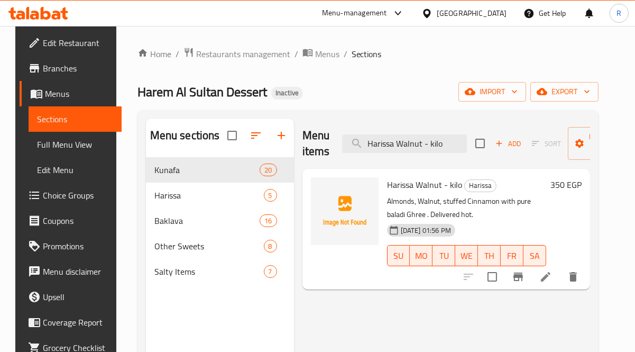
type input "Harissa Walnut - kilo"
click at [552, 272] on icon at bounding box center [546, 276] width 13 height 13
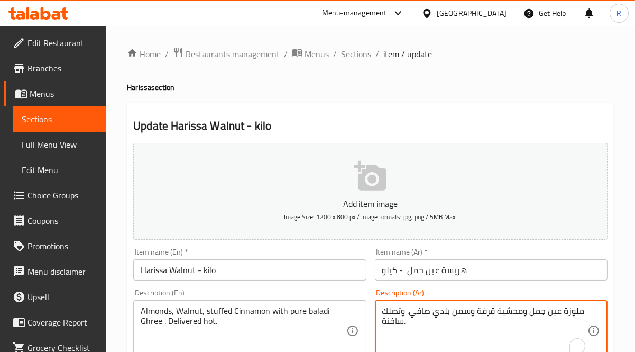
click at [572, 313] on textarea "ملوزة عين جمل ومحشية قرفة وسمن بلدي صافي. وتصلك ساخنة." at bounding box center [485, 331] width 205 height 50
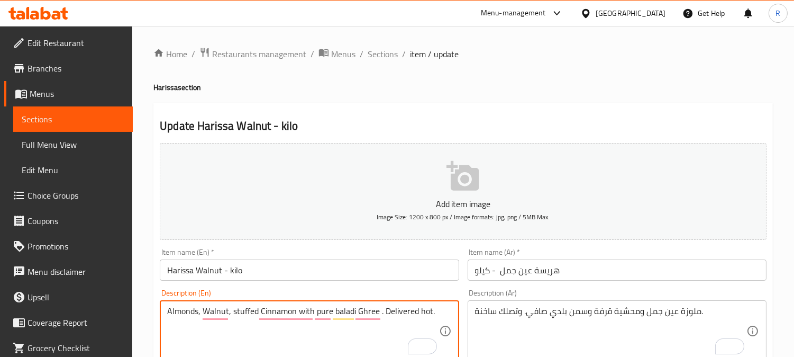
drag, startPoint x: 198, startPoint y: 314, endPoint x: 168, endPoint y: 313, distance: 30.7
click at [168, 313] on textarea "Almonds, Walnut, stuffed Cinnamon with pure baladi Ghree . Delivered hot." at bounding box center [302, 331] width 271 height 50
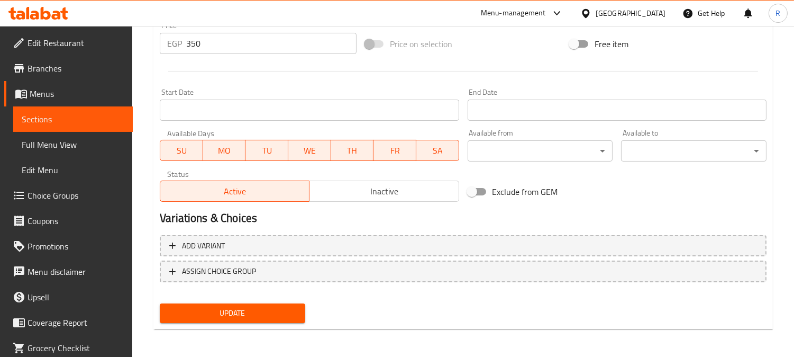
scroll to position [104, 0]
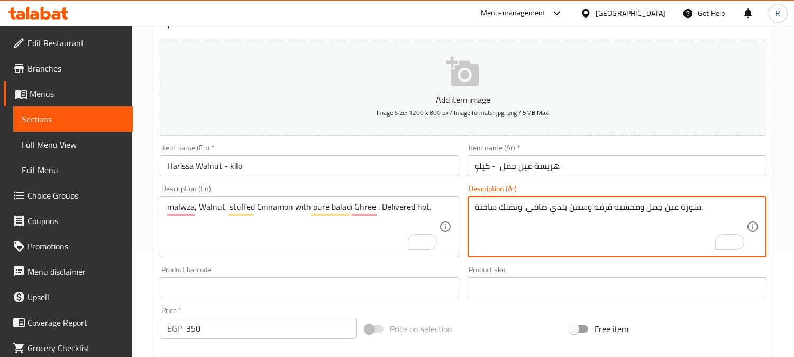
click at [635, 210] on textarea "ملوزة عين جمل ومحشية قرفة وسمن بلدي صافي. وتصلك ساخنة." at bounding box center [610, 227] width 271 height 50
click at [635, 209] on textarea "ملوزة عين جمل ومحشية قرفة وسمن بلدي صافي. وتصلك ساخنة." at bounding box center [610, 227] width 271 height 50
drag, startPoint x: 698, startPoint y: 208, endPoint x: 680, endPoint y: 210, distance: 18.0
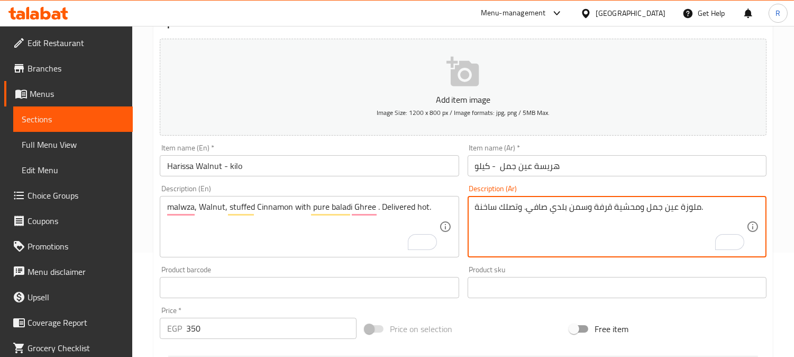
click at [635, 210] on textarea "ملوزة عين جمل ومحشية قرفة وسمن بلدي صافي. وتصلك ساخنة." at bounding box center [610, 227] width 271 height 50
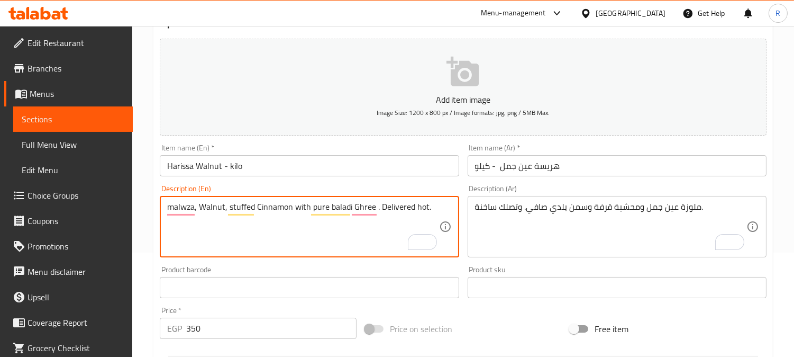
click at [185, 215] on textarea "malwza, Walnut, stuffed Cinnamon with pure baladi Ghree . Delivered hot." at bounding box center [302, 227] width 271 height 50
paste textarea "Mlo"
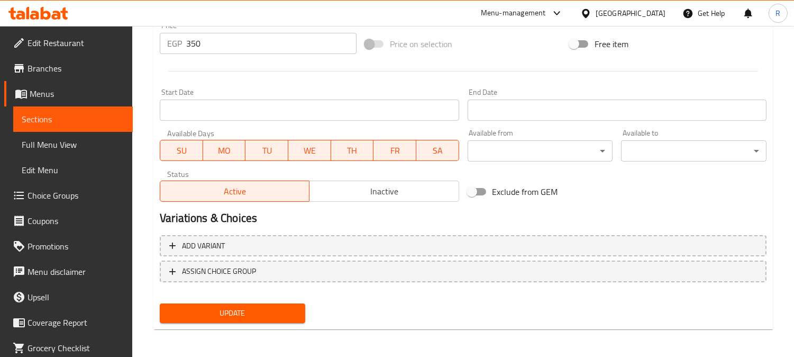
type textarea "Mloza, Walnut, stuffed Cinnamon with pure baladi Ghree . Delivered hot."
click at [250, 314] on span "Update" at bounding box center [232, 312] width 129 height 13
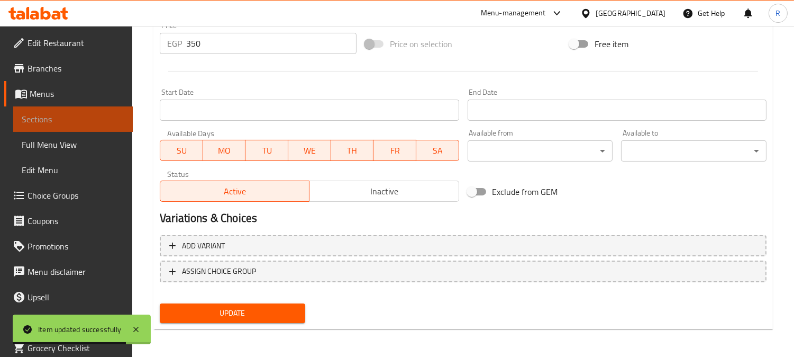
click at [87, 115] on span "Sections" at bounding box center [73, 119] width 103 height 13
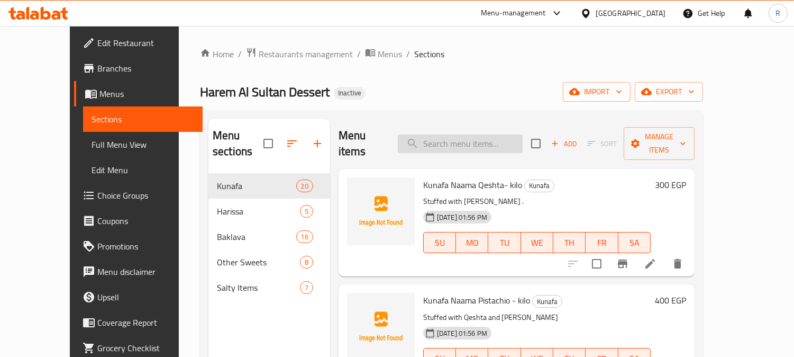
click at [466, 140] on input "search" at bounding box center [460, 143] width 125 height 19
paste input "Cheese Sweet without Pistachios - kilo"
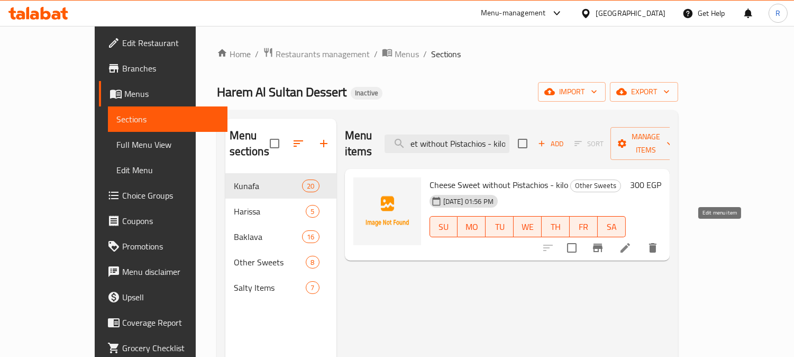
type input "Cheese Sweet without Pistachios - kilo"
click at [632, 241] on icon at bounding box center [625, 247] width 13 height 13
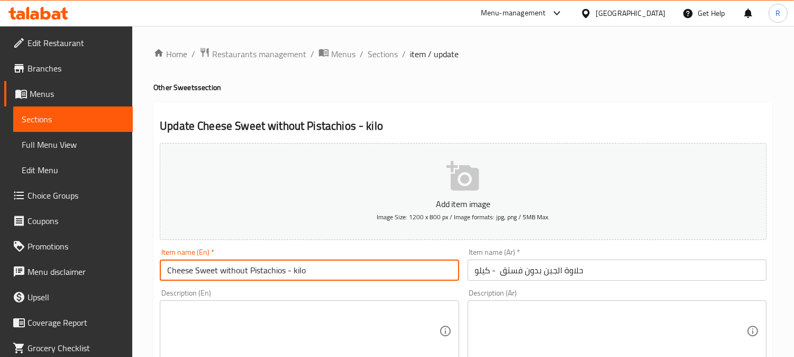
click at [182, 268] on input "Cheese Sweet without Pistachios - kilo" at bounding box center [309, 269] width 299 height 21
click at [198, 269] on input "Cheese Sweet without Pistachios - kilo" at bounding box center [309, 269] width 299 height 21
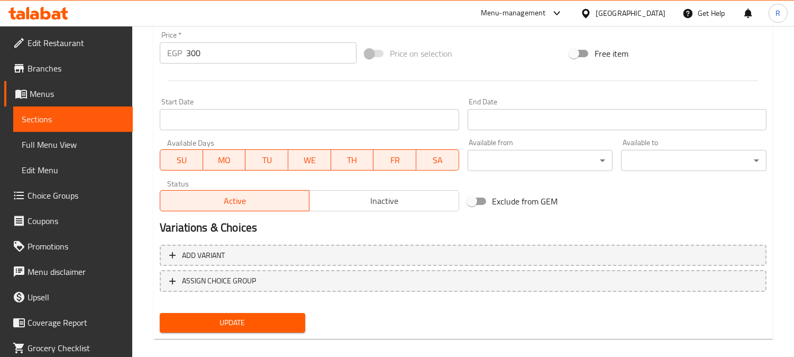
scroll to position [389, 0]
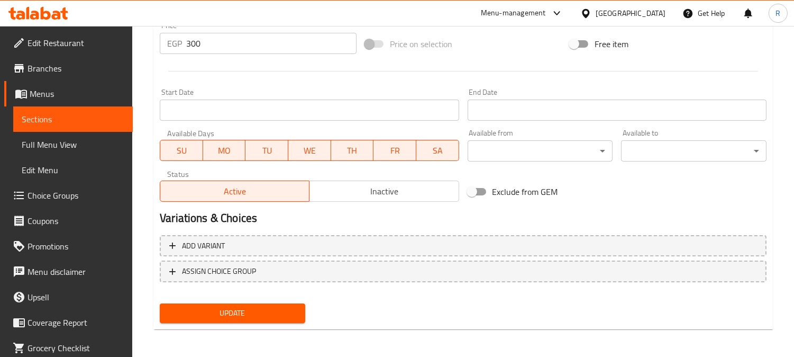
type input "Cheese halawa without Pistachios - kilo"
click at [230, 306] on span "Update" at bounding box center [232, 312] width 129 height 13
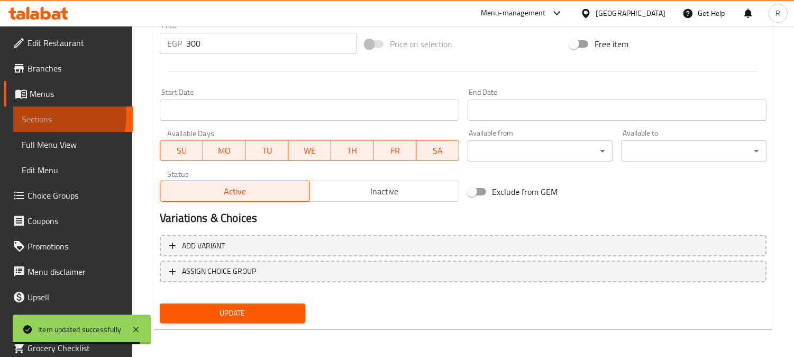
click at [41, 114] on span "Sections" at bounding box center [73, 119] width 103 height 13
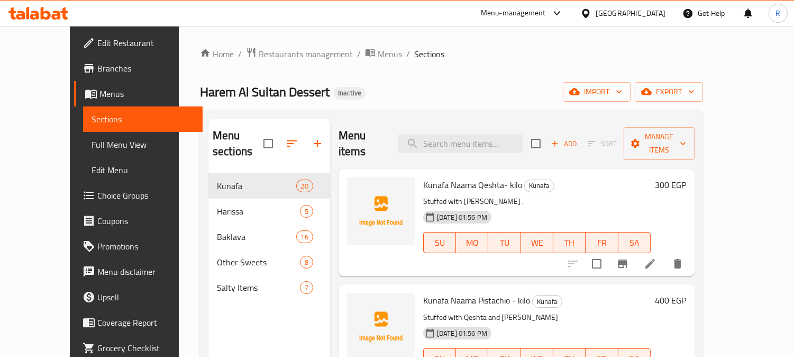
click at [422, 92] on div "Harem Al Sultan Dessert Inactive import export" at bounding box center [451, 92] width 503 height 20
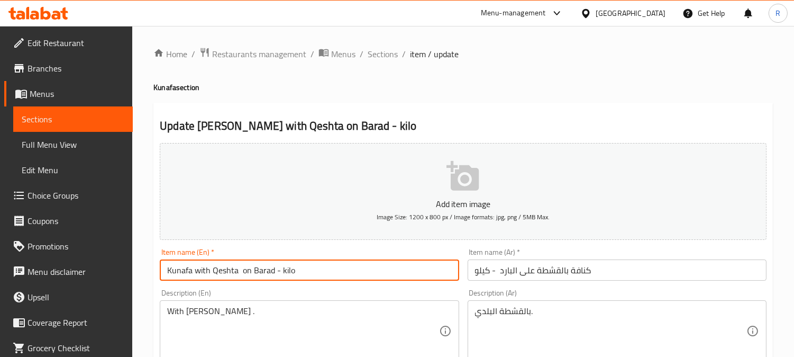
click at [267, 270] on input "Kunafa with Qeshta on Barad - kilo" at bounding box center [309, 269] width 299 height 21
drag, startPoint x: 272, startPoint y: 271, endPoint x: 240, endPoint y: 270, distance: 32.3
click at [240, 270] on input "Kunafa with Qeshta on Barad - kilo" at bounding box center [309, 269] width 299 height 21
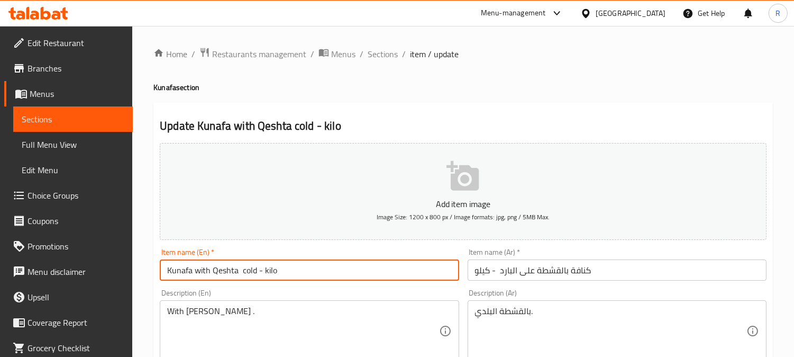
click at [247, 271] on input "Kunafa with Qeshta cold - kilo" at bounding box center [309, 269] width 299 height 21
type input "Kunafa with Qeshta cold - kilo"
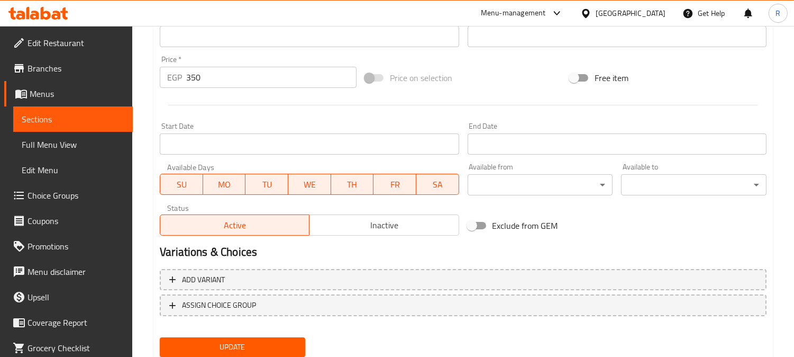
scroll to position [389, 0]
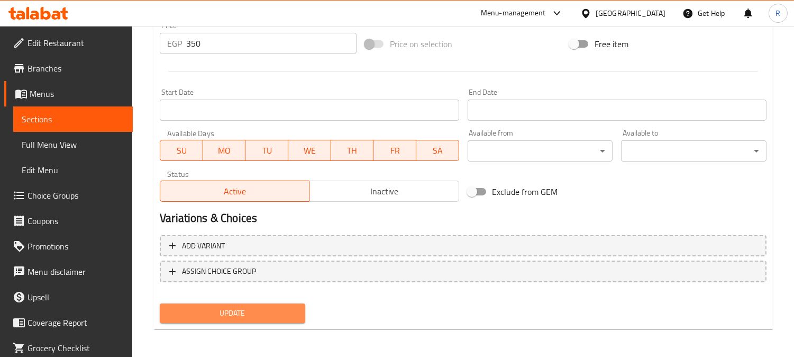
click at [247, 310] on span "Update" at bounding box center [232, 312] width 129 height 13
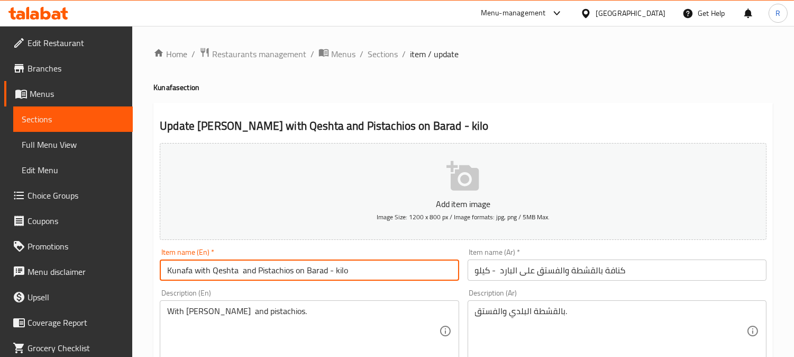
drag, startPoint x: 295, startPoint y: 270, endPoint x: 326, endPoint y: 269, distance: 31.3
click at [326, 269] on input "Kunafa with Qeshta and Pistachios on Barad - kilo" at bounding box center [309, 269] width 299 height 21
click at [302, 274] on input "Kunafa with Qeshta and Pistachios cold - kilo" at bounding box center [309, 269] width 299 height 21
type input "Kunafa with Qeshta and Pistachios cold - kilo"
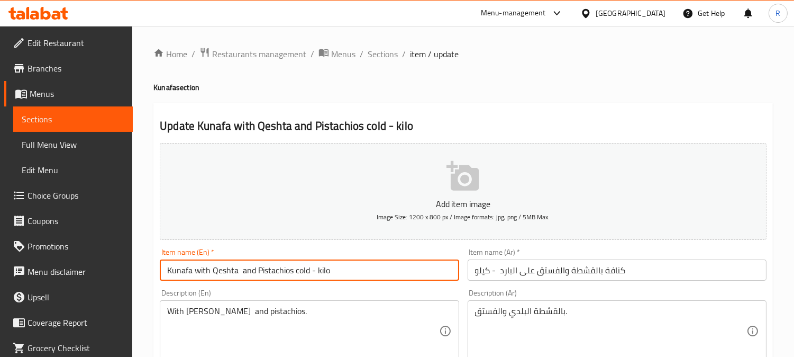
scroll to position [389, 0]
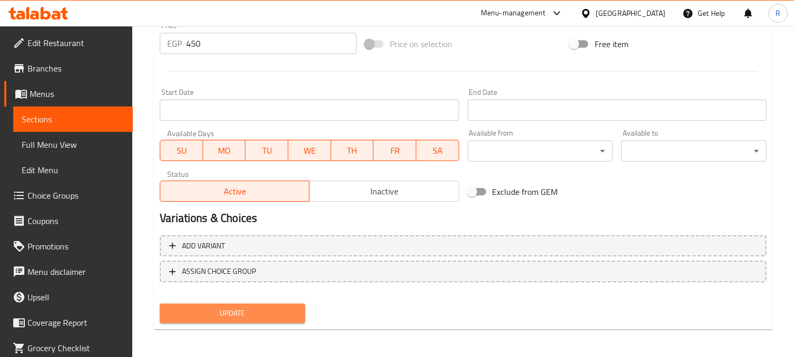
click at [271, 320] on button "Update" at bounding box center [233, 313] width 146 height 20
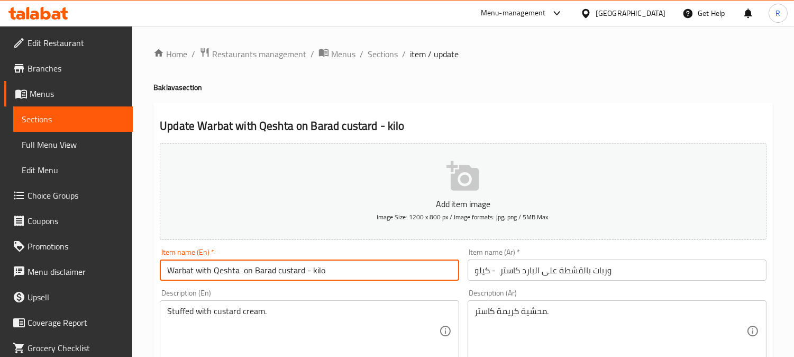
click at [267, 270] on input "Warbat with Qeshta on Barad custard - kilo" at bounding box center [309, 269] width 299 height 21
click at [272, 270] on input "Warbat with Qeshta on Barad custard - kilo" at bounding box center [309, 269] width 299 height 21
drag, startPoint x: 274, startPoint y: 270, endPoint x: 241, endPoint y: 273, distance: 32.4
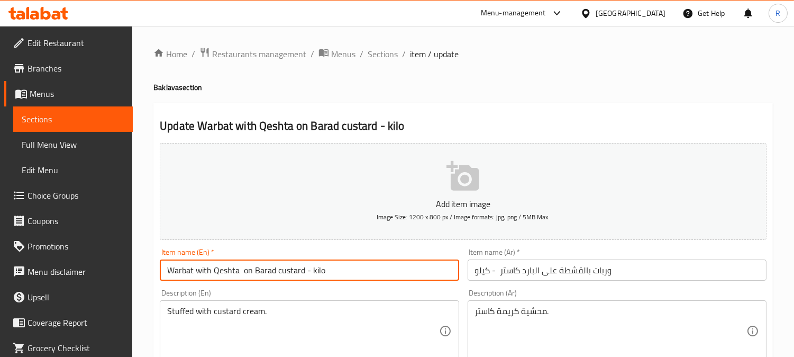
click at [241, 273] on input "Warbat with Qeshta on Barad custard - kilo" at bounding box center [309, 269] width 299 height 21
paste input "col"
type input "Warbat with Qeshta cold custard - kilo"
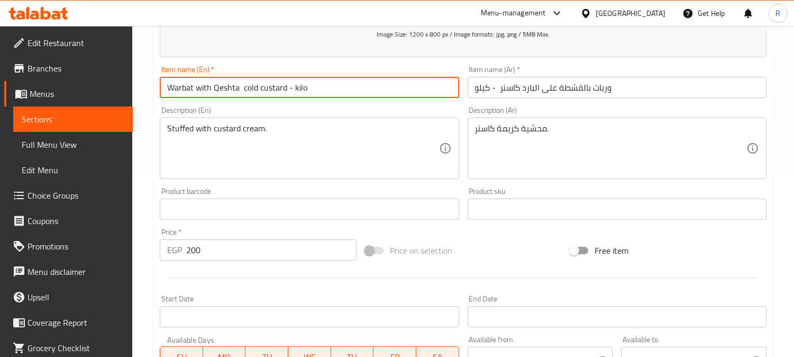
scroll to position [389, 0]
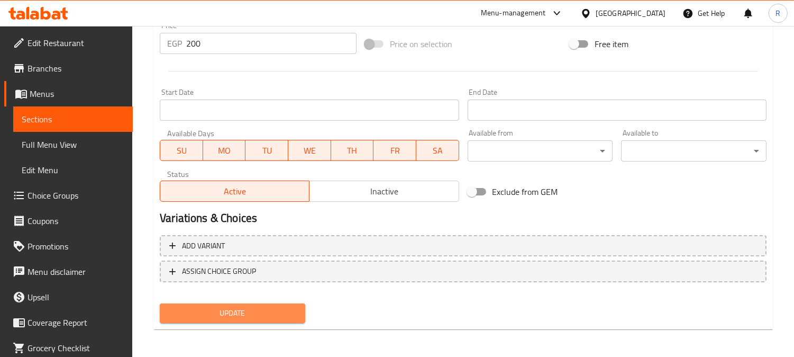
click at [254, 316] on span "Update" at bounding box center [232, 312] width 129 height 13
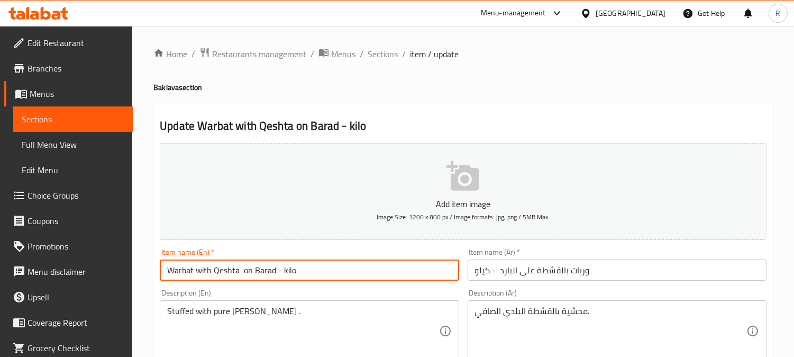
drag, startPoint x: 273, startPoint y: 272, endPoint x: 241, endPoint y: 274, distance: 32.3
click at [241, 274] on input "Warbat with Qeshta on Barad - kilo" at bounding box center [309, 269] width 299 height 21
paste input "col"
type input "Warbat with Qeshta cold - kilo"
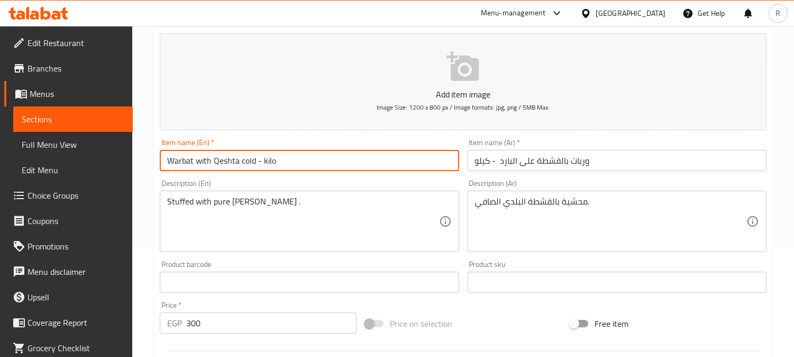
scroll to position [389, 0]
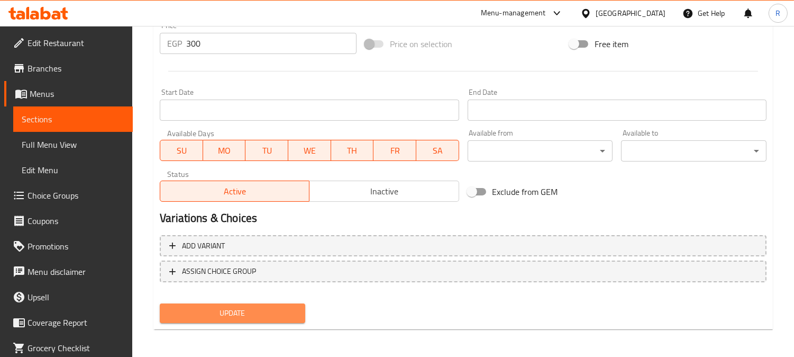
click at [229, 313] on span "Update" at bounding box center [232, 312] width 129 height 13
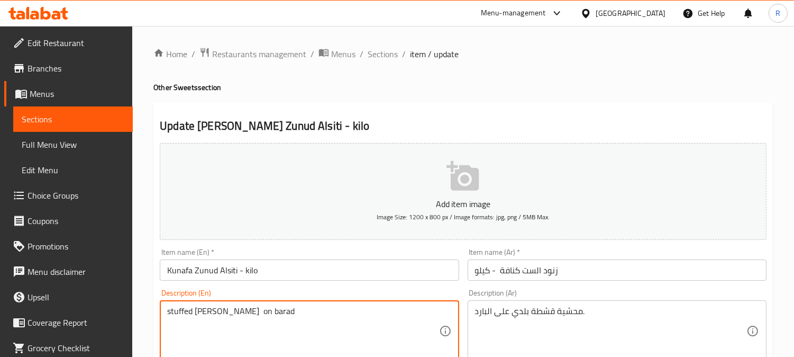
click at [276, 311] on textarea "stuffed [PERSON_NAME] on barad" at bounding box center [302, 331] width 271 height 50
click at [283, 311] on textarea "stuffed [PERSON_NAME] on barad" at bounding box center [302, 331] width 271 height 50
drag, startPoint x: 283, startPoint y: 311, endPoint x: 248, endPoint y: 311, distance: 34.9
click at [248, 311] on textarea "stuffed [PERSON_NAME] on barad" at bounding box center [302, 331] width 271 height 50
paste textarea "col"
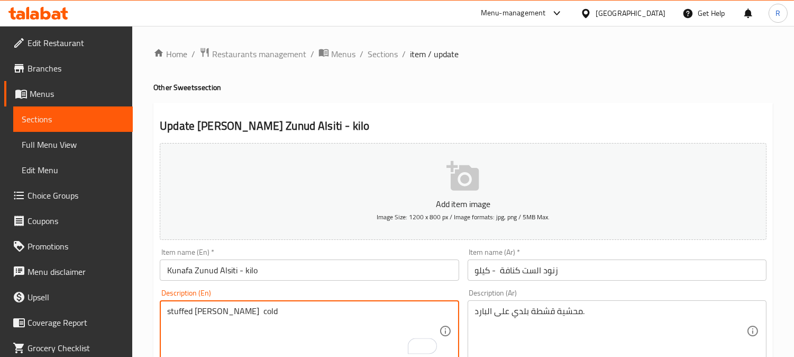
scroll to position [389, 0]
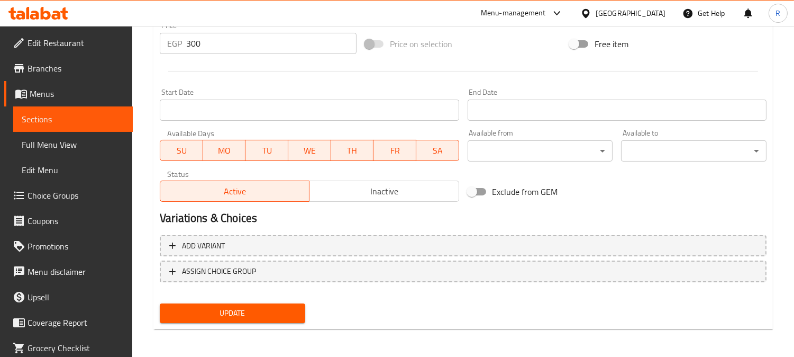
type textarea "stuffed [PERSON_NAME] cold"
click at [288, 316] on span "Update" at bounding box center [232, 312] width 129 height 13
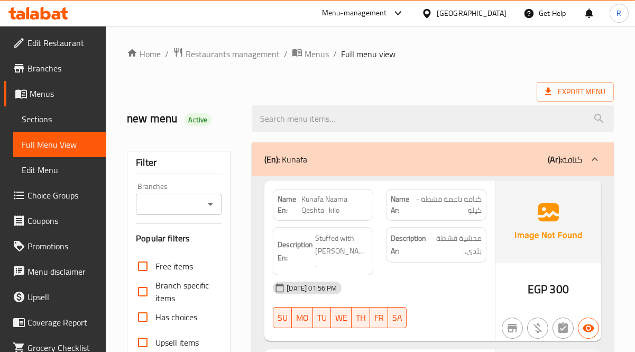
click at [452, 93] on div "Export Menu" at bounding box center [370, 92] width 487 height 20
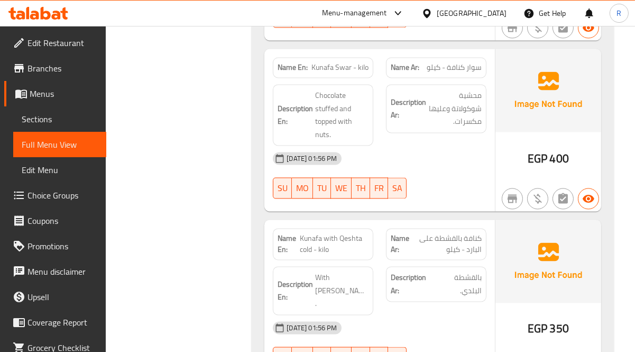
scroll to position [1069, 0]
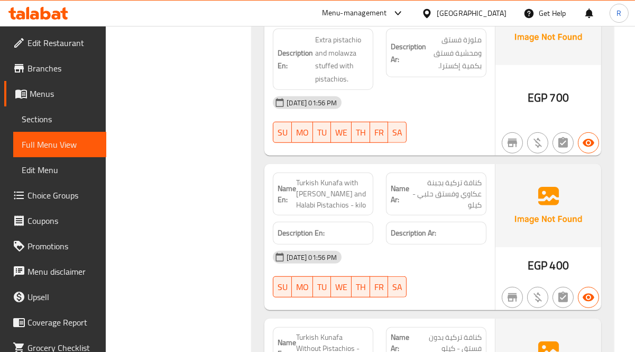
click at [487, 197] on div "Name Ar: كنافة تركية بجبنة عكاوي وفستق حلبي - كيلو" at bounding box center [436, 194] width 113 height 56
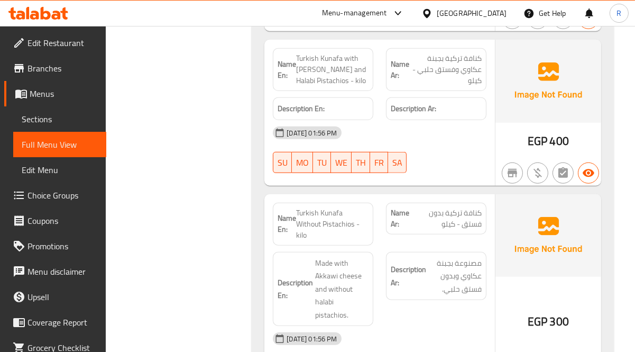
scroll to position [1257, 0]
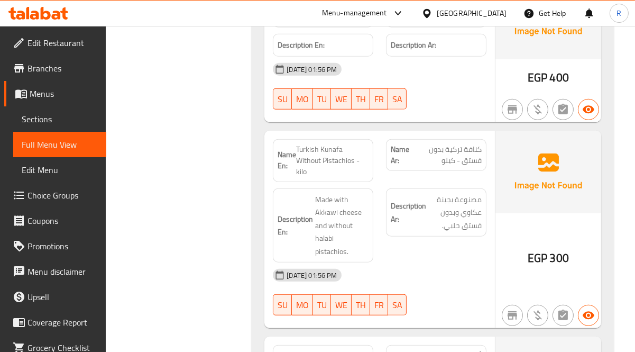
click at [468, 262] on div "[DATE] 01:56 PM" at bounding box center [380, 274] width 226 height 25
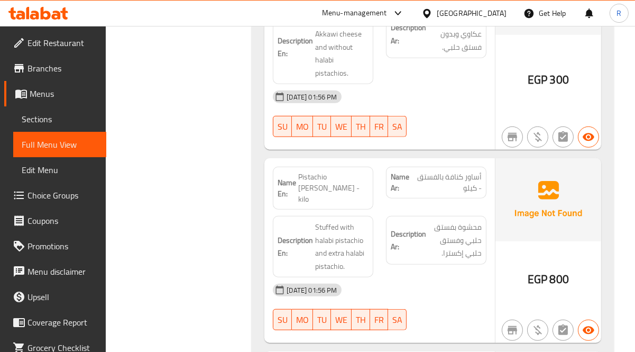
scroll to position [1469, 0]
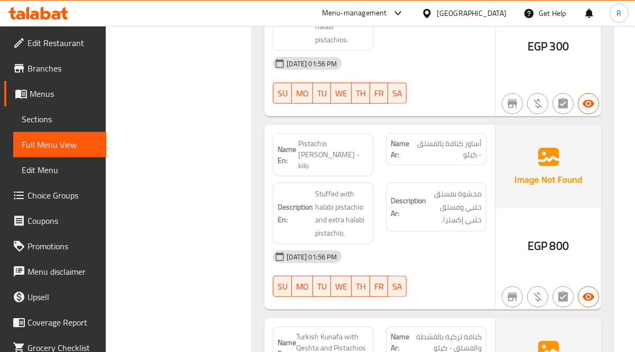
click at [494, 282] on div at bounding box center [549, 297] width 110 height 30
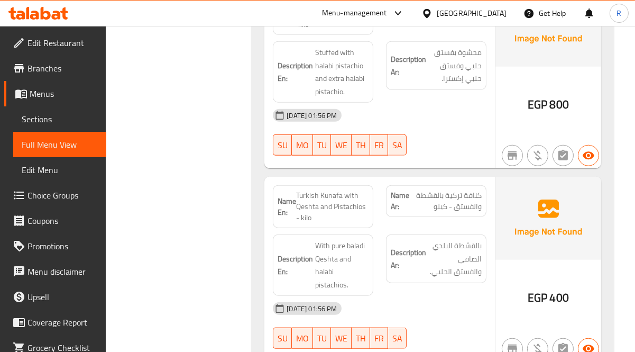
scroll to position [1616, 0]
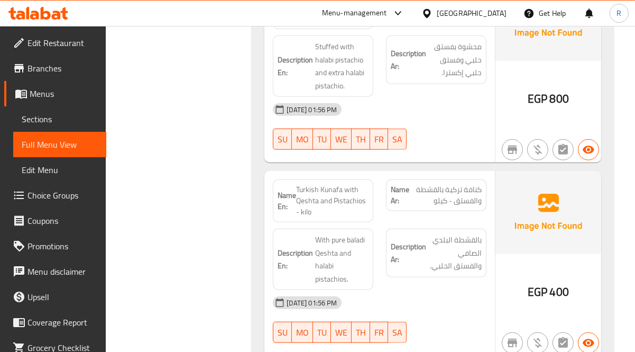
click at [471, 290] on div "28-08-2025 01:56 PM SU MO TU WE TH FR SA" at bounding box center [380, 319] width 226 height 59
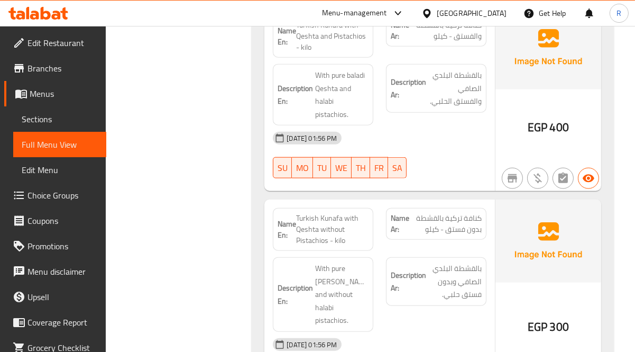
scroll to position [1967, 0]
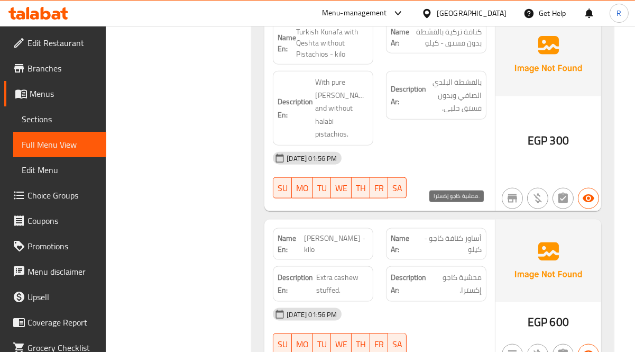
click at [433, 271] on span "محشية كاجو إكسترا." at bounding box center [456, 284] width 51 height 26
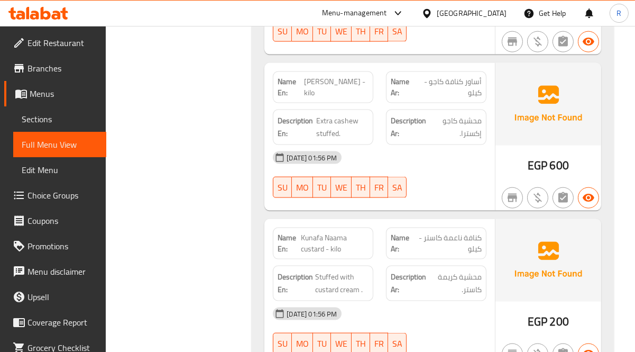
scroll to position [23, 0]
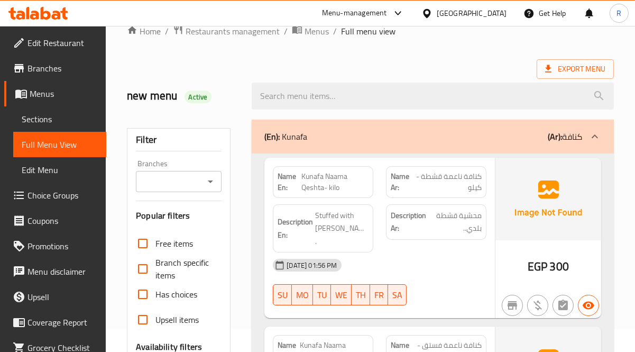
click at [467, 284] on div "28-08-2025 01:56 PM SU MO TU WE TH FR SA" at bounding box center [380, 281] width 226 height 59
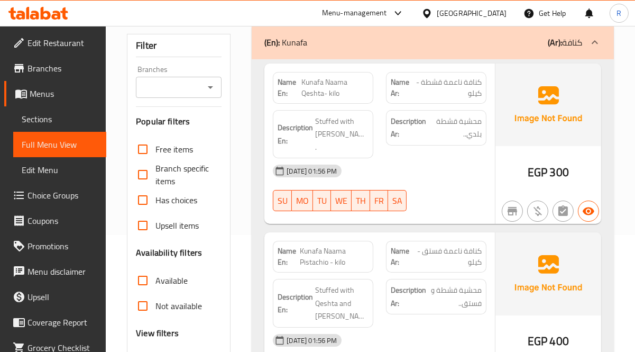
scroll to position [2279, 0]
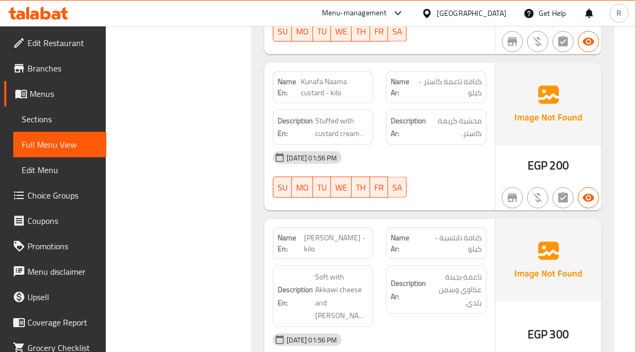
click at [449, 232] on span "كنافة نابلسية - كيلو" at bounding box center [451, 243] width 62 height 22
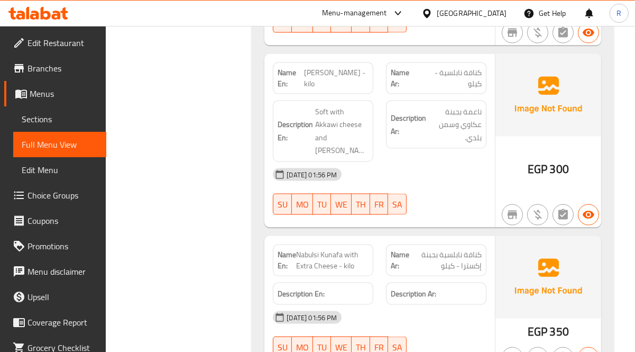
scroll to position [2468, 0]
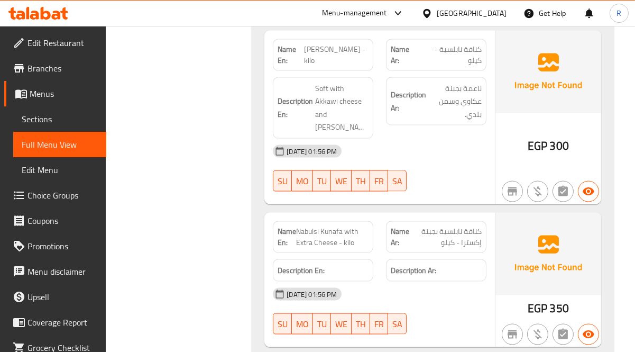
click at [402, 88] on strong "Description Ar:" at bounding box center [408, 101] width 35 height 26
click at [451, 268] on div "Name En: Nabulsi Kunafa with Extra Cheese - kilo Name Ar: كنافة نابلسية بجبنة إ…" at bounding box center [380, 280] width 231 height 135
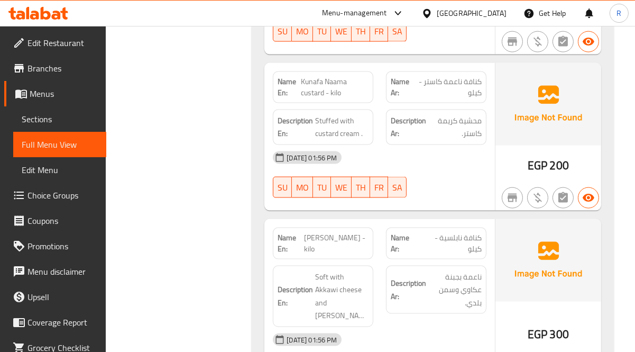
scroll to position [2592, 0]
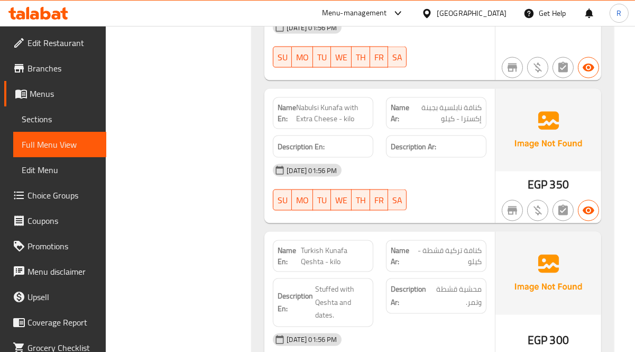
click at [416, 327] on div "28-08-2025 01:56 PM SU MO TU WE TH FR SA" at bounding box center [380, 356] width 226 height 59
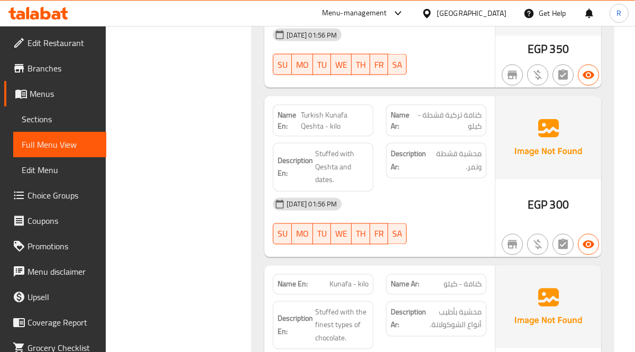
scroll to position [2757, 0]
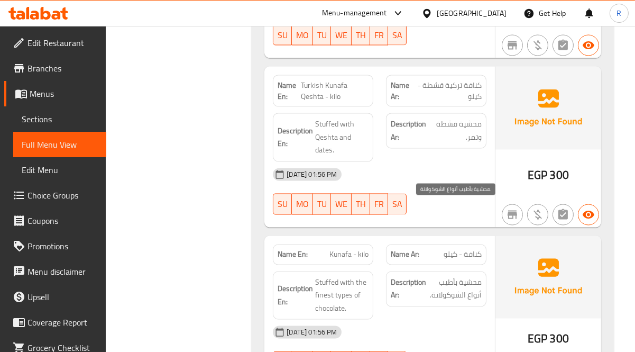
click at [477, 276] on span "محشية بأطيب أنواع الشوكولاتة." at bounding box center [455, 289] width 53 height 26
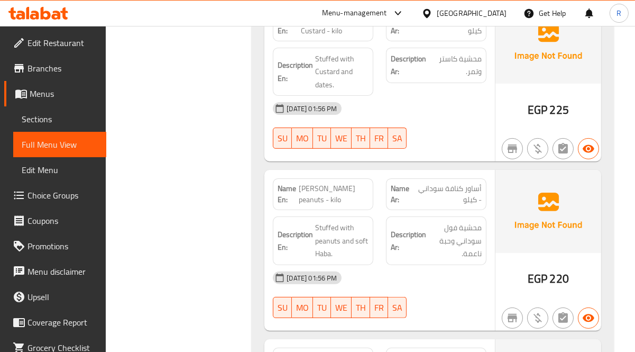
scroll to position [3096, 0]
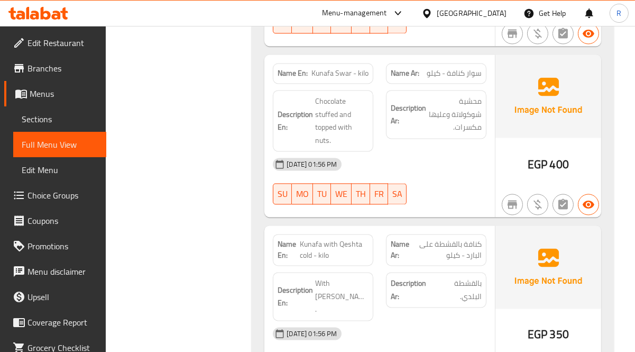
click at [435, 321] on div "[DATE] 01:56 PM" at bounding box center [380, 333] width 226 height 25
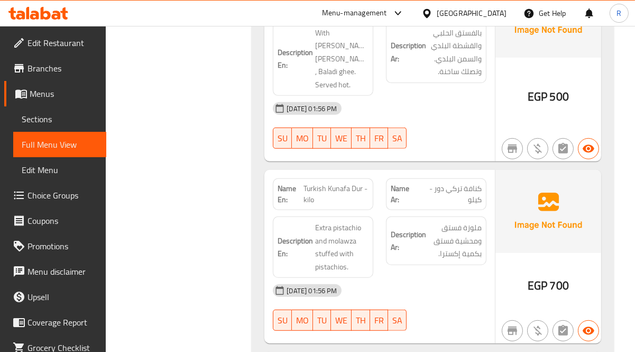
scroll to position [3447, 0]
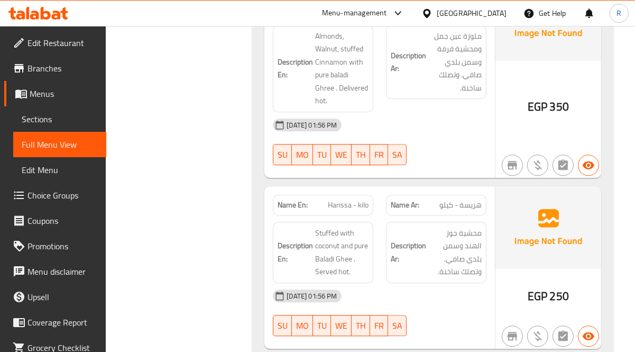
scroll to position [4246, 0]
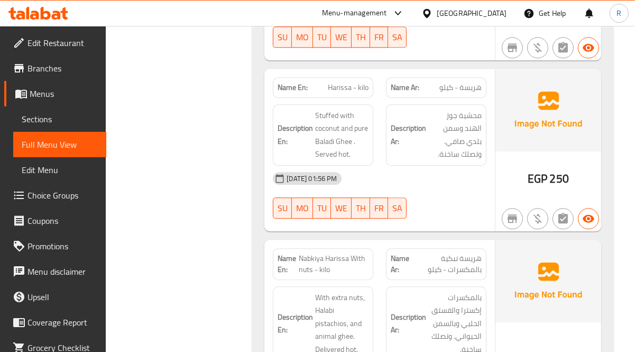
click at [425, 291] on h6 "Description Ar: بالمكسرات إكسترا والفستق الحلبي وبالسمن الحيواني. وتصلك ساخنة." at bounding box center [436, 323] width 91 height 65
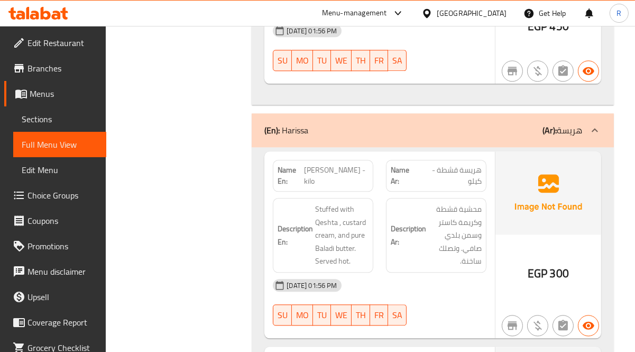
scroll to position [3564, 0]
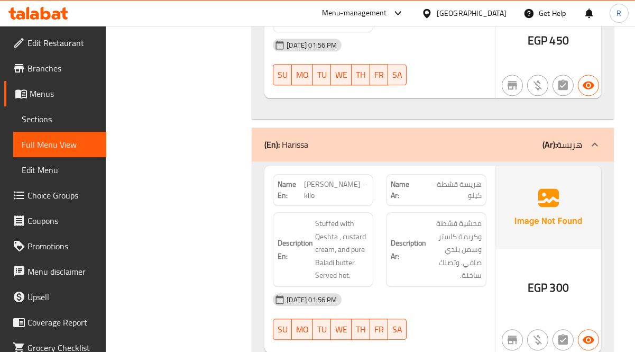
click at [442, 217] on span "محشية قشطة وكريمة كاستر وسمن بلدي صافي. وتصلك ساخنة." at bounding box center [455, 249] width 53 height 65
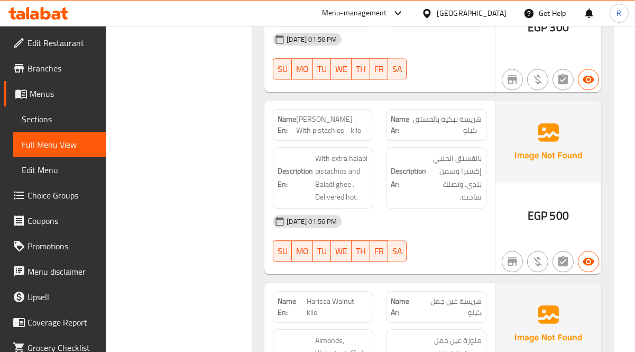
scroll to position [3823, 0]
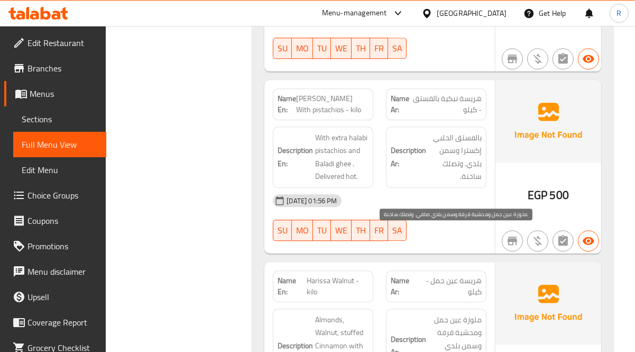
scroll to position [3847, 0]
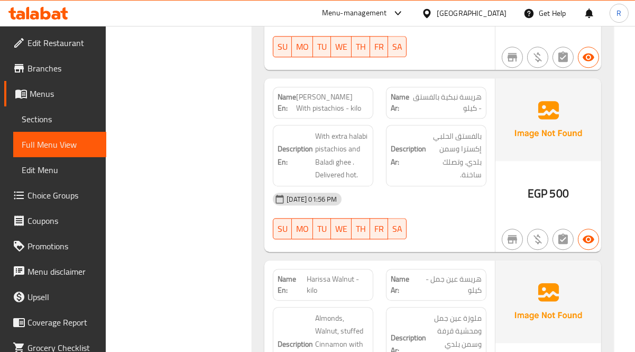
click at [340, 274] on span "Harissa Walnut - kilo" at bounding box center [338, 285] width 62 height 22
copy span "Harissa Walnut - kilo"
click at [562, 260] on img at bounding box center [549, 301] width 106 height 83
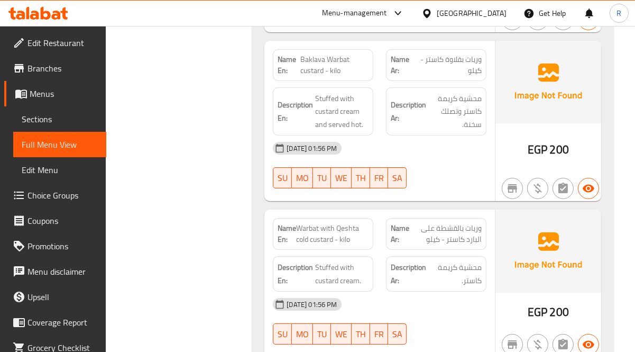
scroll to position [5963, 0]
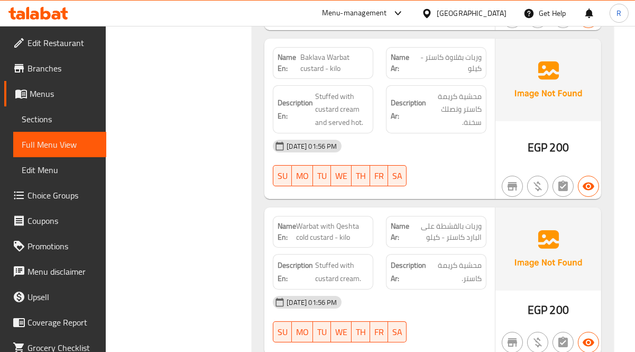
click at [451, 289] on div "28-08-2025 01:56 PM" at bounding box center [380, 301] width 226 height 25
click at [422, 289] on div "28-08-2025 01:56 PM" at bounding box center [380, 301] width 226 height 25
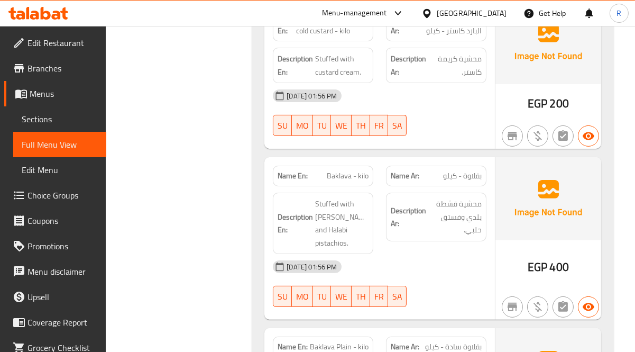
scroll to position [6182, 0]
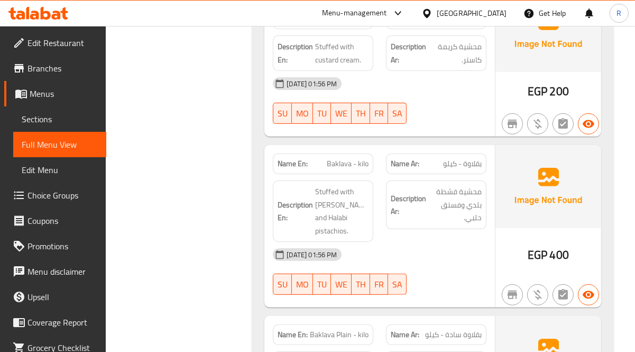
click at [475, 288] on div at bounding box center [436, 294] width 113 height 13
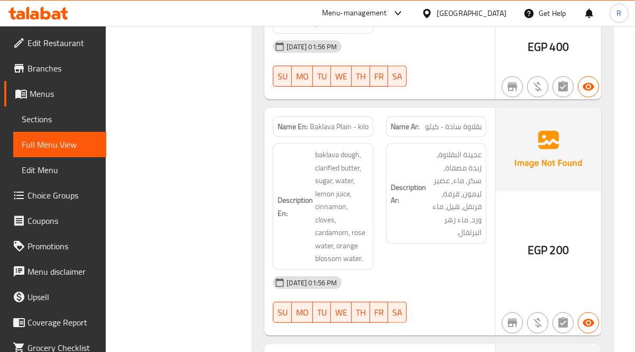
scroll to position [6393, 0]
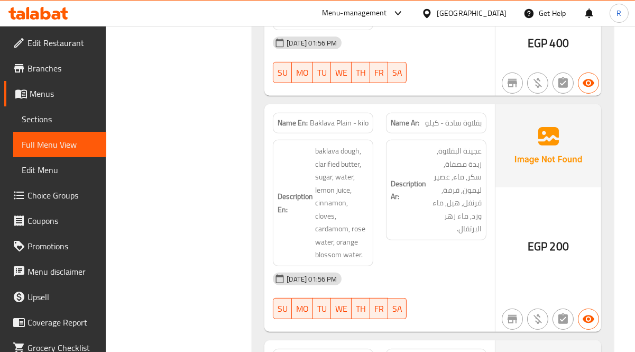
click at [443, 177] on div "Description Ar: عجينة البقلاوة, زبدة مصفاة, سكر, ماء, عصير ليمون, قرفة, قرنفل, …" at bounding box center [436, 202] width 113 height 139
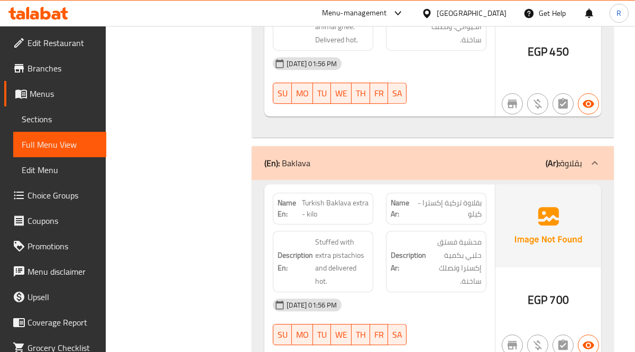
scroll to position [4562, 0]
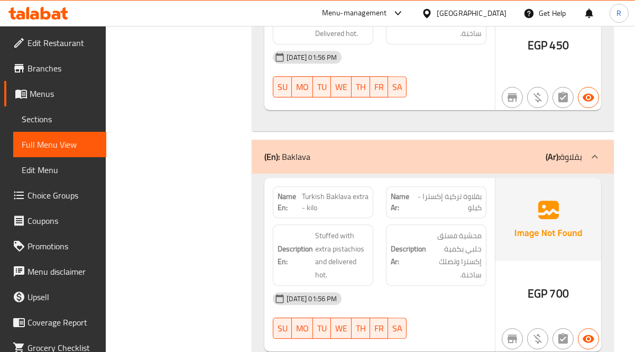
click at [450, 286] on div "28-08-2025 01:56 PM" at bounding box center [380, 298] width 226 height 25
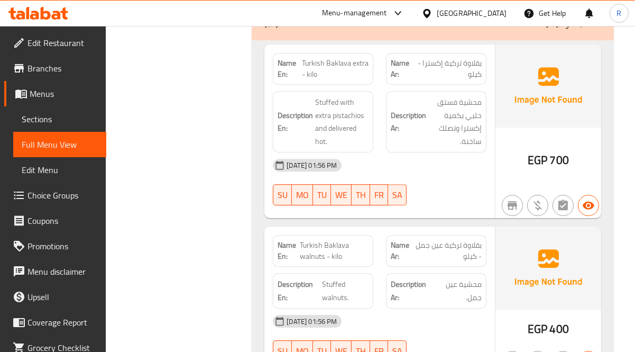
scroll to position [4750, 0]
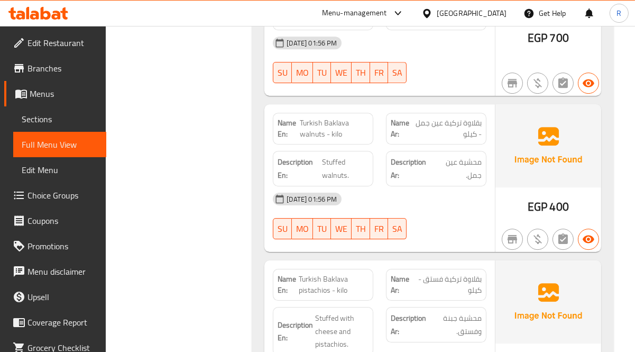
scroll to position [4868, 0]
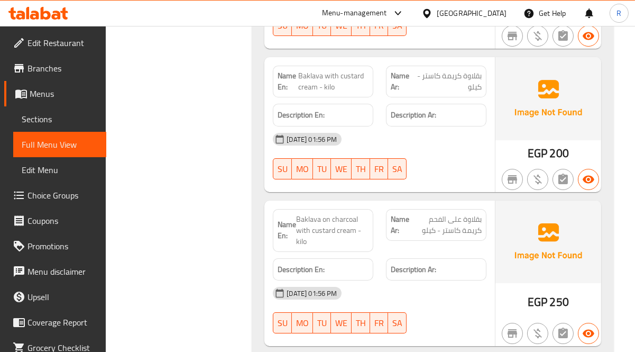
scroll to position [5479, 0]
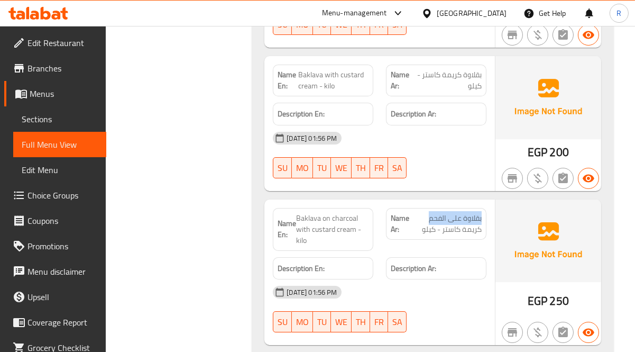
drag, startPoint x: 430, startPoint y: 130, endPoint x: 486, endPoint y: 130, distance: 56.1
click at [486, 208] on div "Name Ar: بقلاوة على الفحم كريمة كاستر - كيلو" at bounding box center [436, 224] width 101 height 32
copy span "بقلاوة على الفحم"
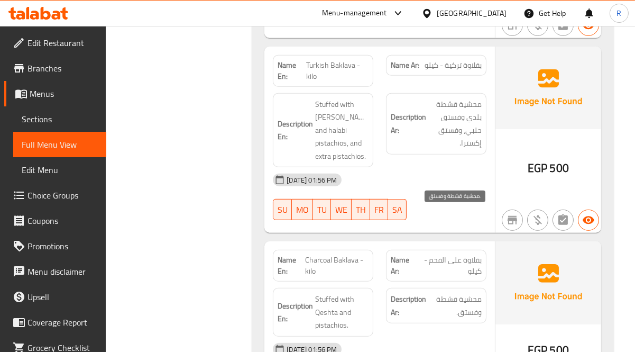
click at [474, 293] on span "محشية قشطة وفستق." at bounding box center [455, 306] width 53 height 26
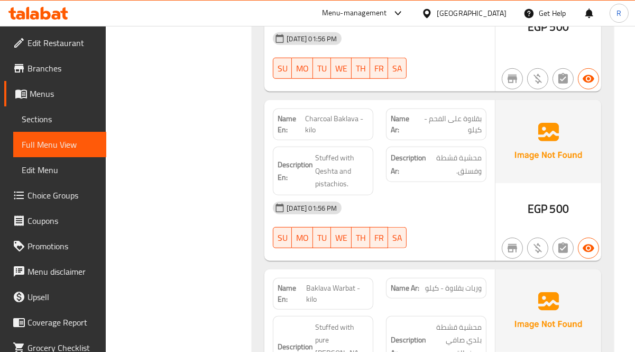
scroll to position [5436, 0]
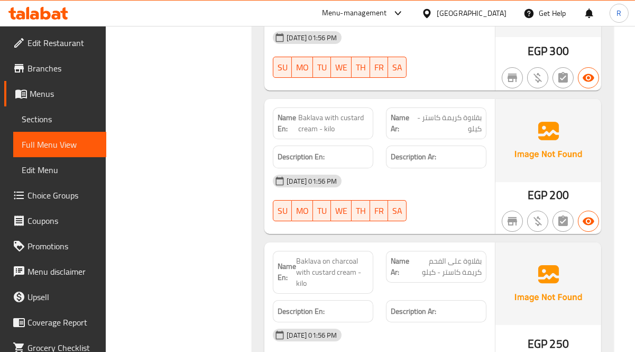
click at [446, 305] on h6 "Description Ar:" at bounding box center [436, 311] width 91 height 13
click at [465, 322] on div "28-08-2025 01:56 PM" at bounding box center [380, 334] width 226 height 25
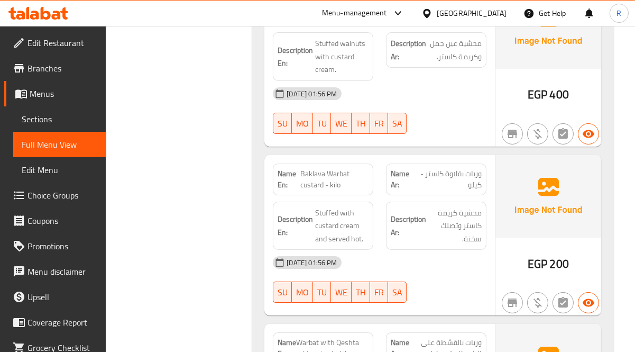
scroll to position [5883, 0]
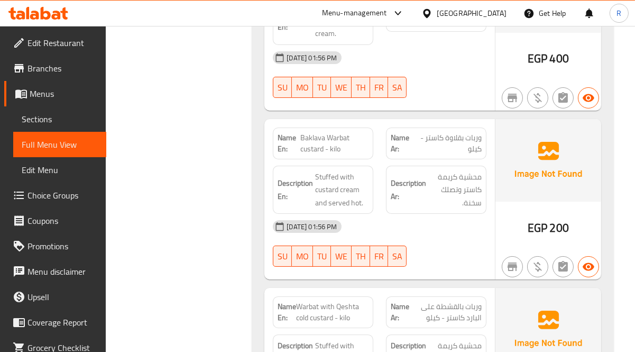
click at [476, 214] on div "28-08-2025 01:56 PM" at bounding box center [380, 226] width 226 height 25
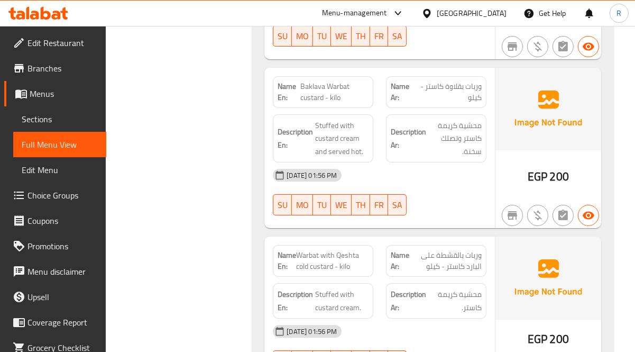
scroll to position [7279, 0]
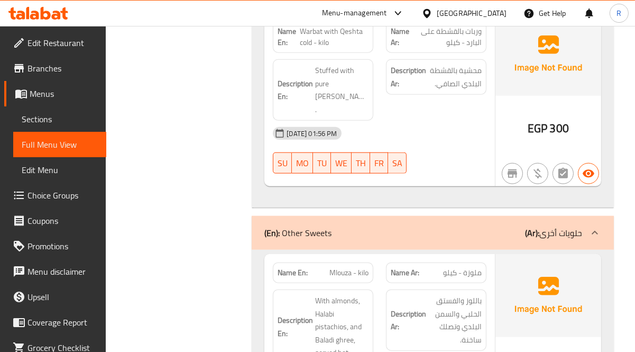
click at [414, 216] on div "(En): Other Sweets (Ar): حلويات أخرى" at bounding box center [433, 233] width 362 height 34
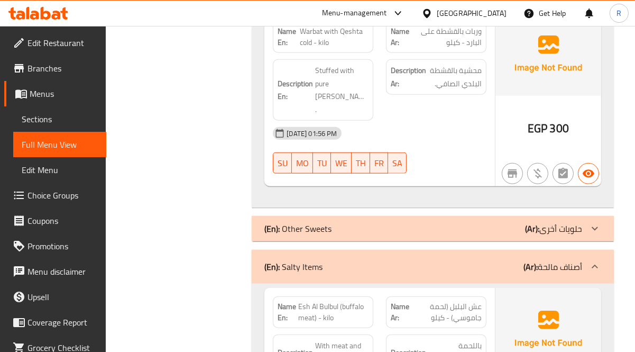
click at [414, 222] on div "(En): Other Sweets (Ar): حلويات أخرى" at bounding box center [424, 228] width 318 height 13
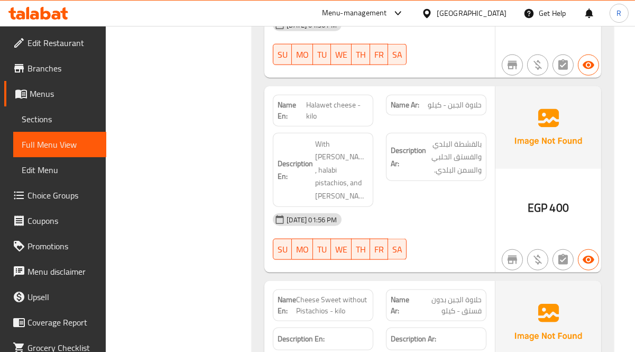
scroll to position [7632, 0]
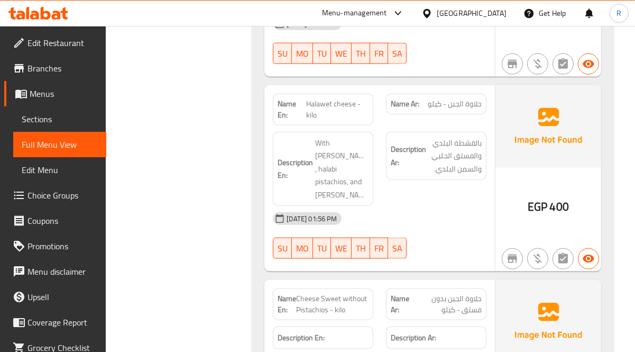
click at [340, 293] on span "Cheese Sweet without Pistachios - kilo" at bounding box center [332, 304] width 72 height 22
copy span "Cheese Sweet without Pistachios - kilo"
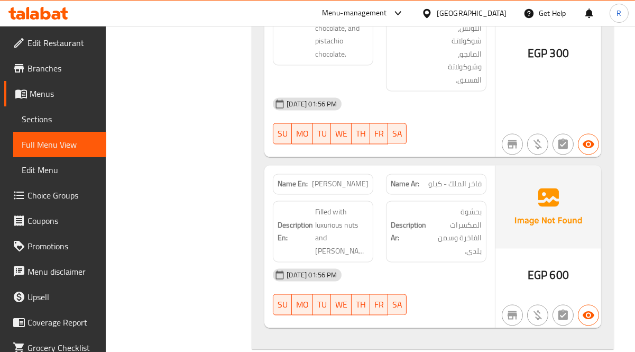
scroll to position [8643, 0]
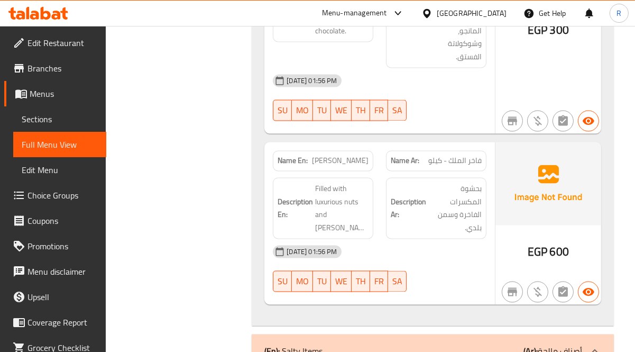
click at [385, 334] on div "(En): Salty Items (Ar): أصناف مالحة" at bounding box center [433, 351] width 362 height 34
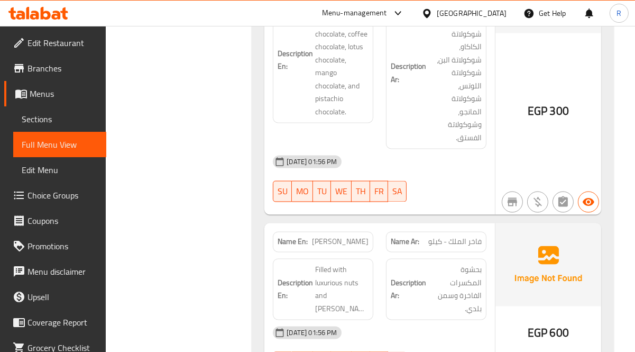
click at [453, 320] on div "28-08-2025 01:56 PM SU MO TU WE TH FR SA" at bounding box center [380, 349] width 226 height 59
click at [446, 320] on div "28-08-2025 01:56 PM" at bounding box center [380, 332] width 226 height 25
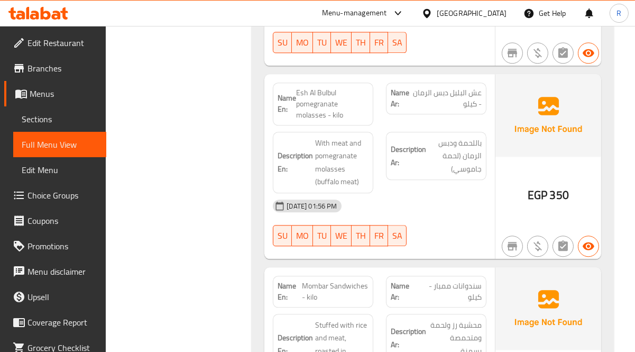
click at [467, 319] on span "محشية رز ولحمة ومتحمصة بسمنة." at bounding box center [455, 338] width 53 height 39
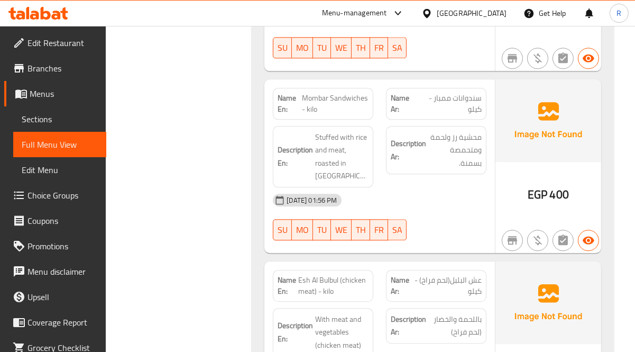
scroll to position [8748, 0]
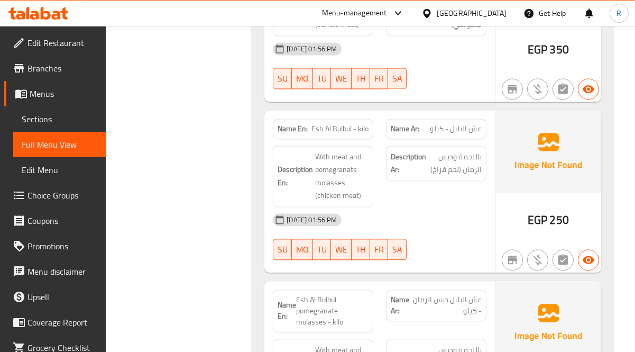
scroll to position [9077, 0]
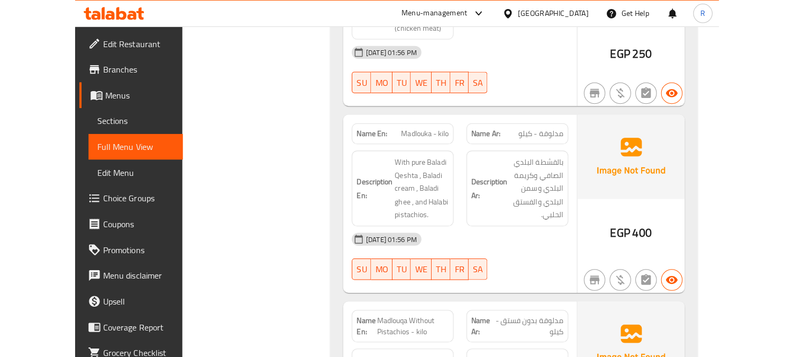
scroll to position [8282, 0]
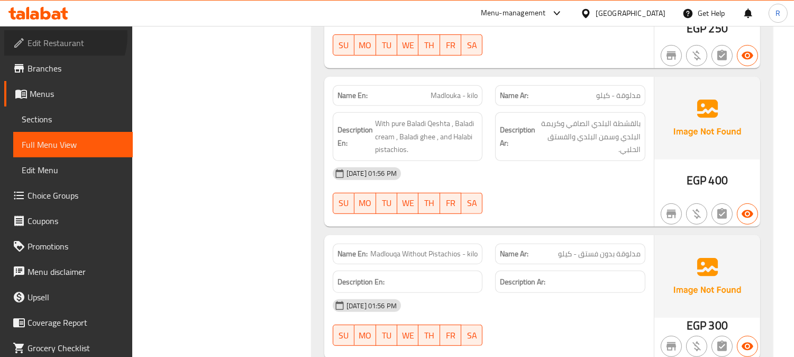
click at [61, 37] on span "Edit Restaurant" at bounding box center [76, 43] width 97 height 13
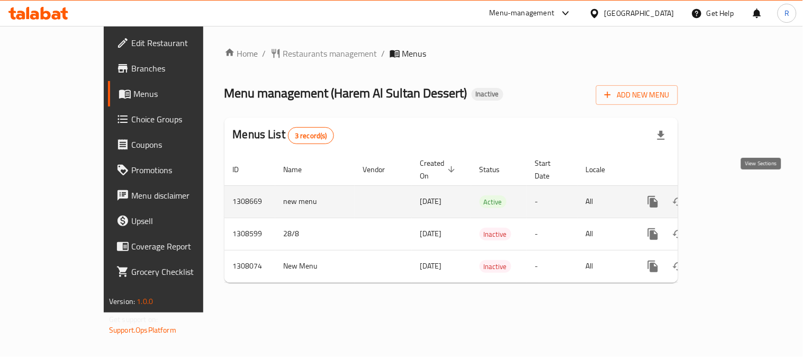
click at [735, 195] on icon "enhanced table" at bounding box center [729, 201] width 13 height 13
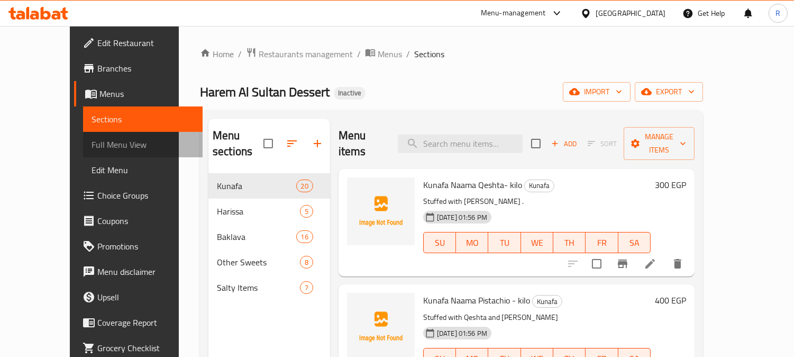
click at [92, 146] on span "Full Menu View" at bounding box center [143, 144] width 103 height 13
